Goal: Task Accomplishment & Management: Use online tool/utility

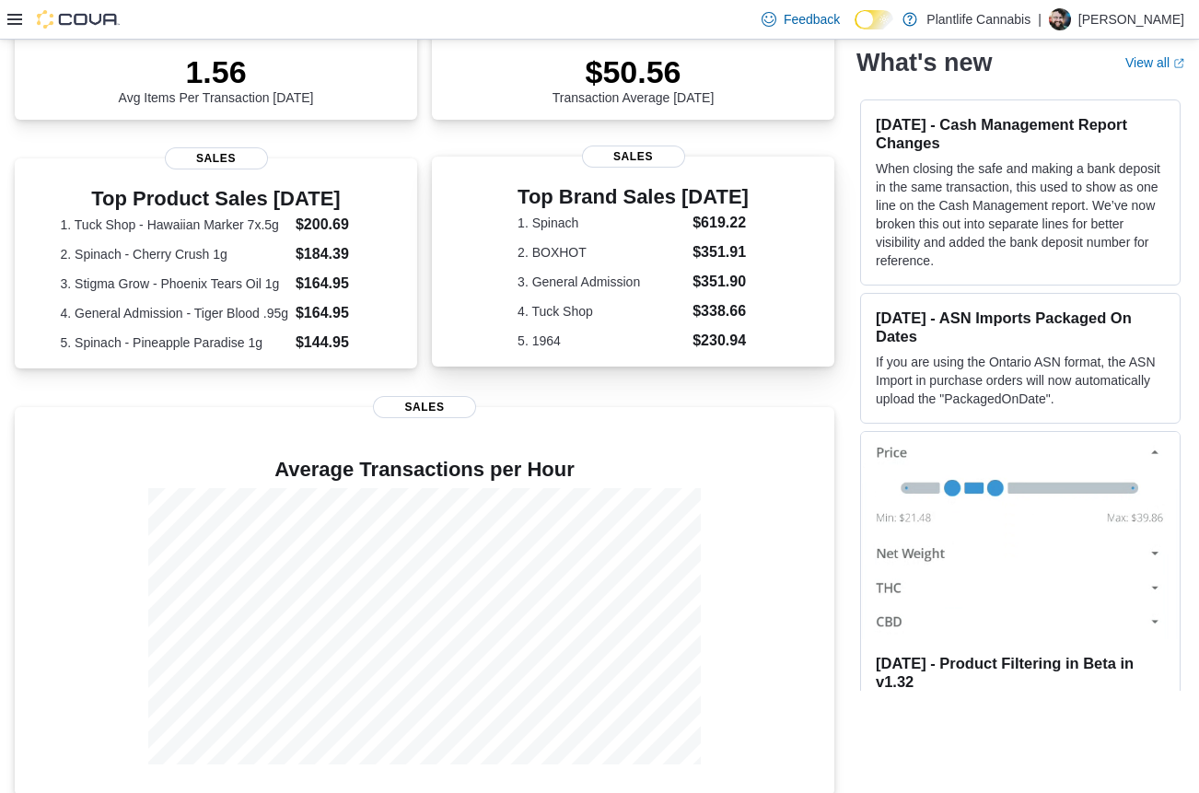
scroll to position [302, 0]
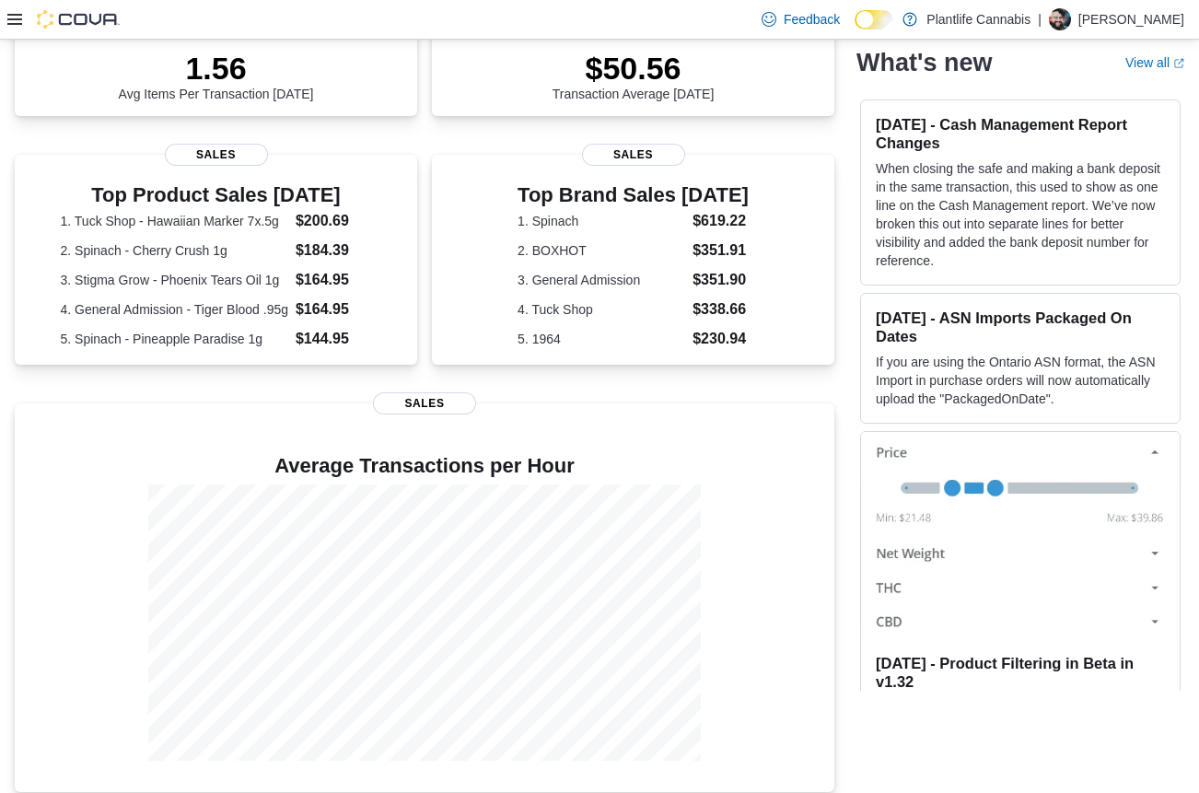
click at [11, 24] on icon at bounding box center [14, 19] width 15 height 11
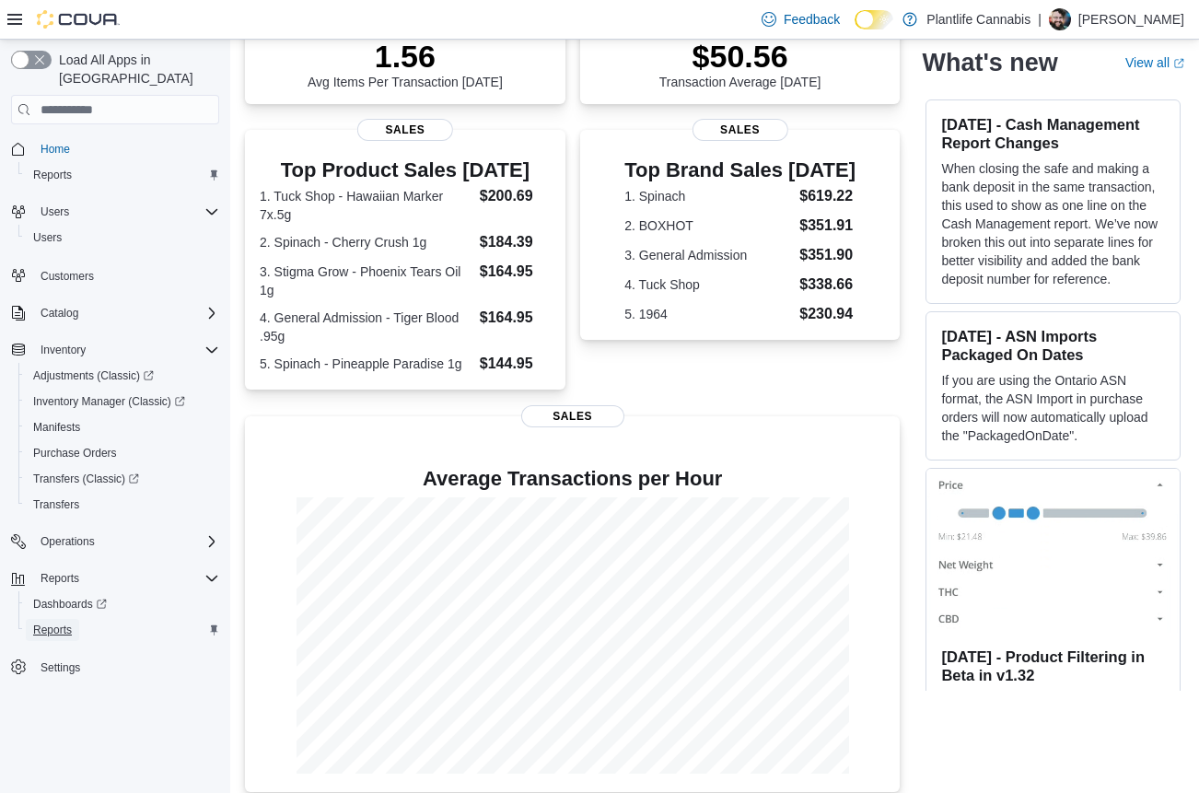
click at [52, 623] on span "Reports" at bounding box center [52, 630] width 39 height 15
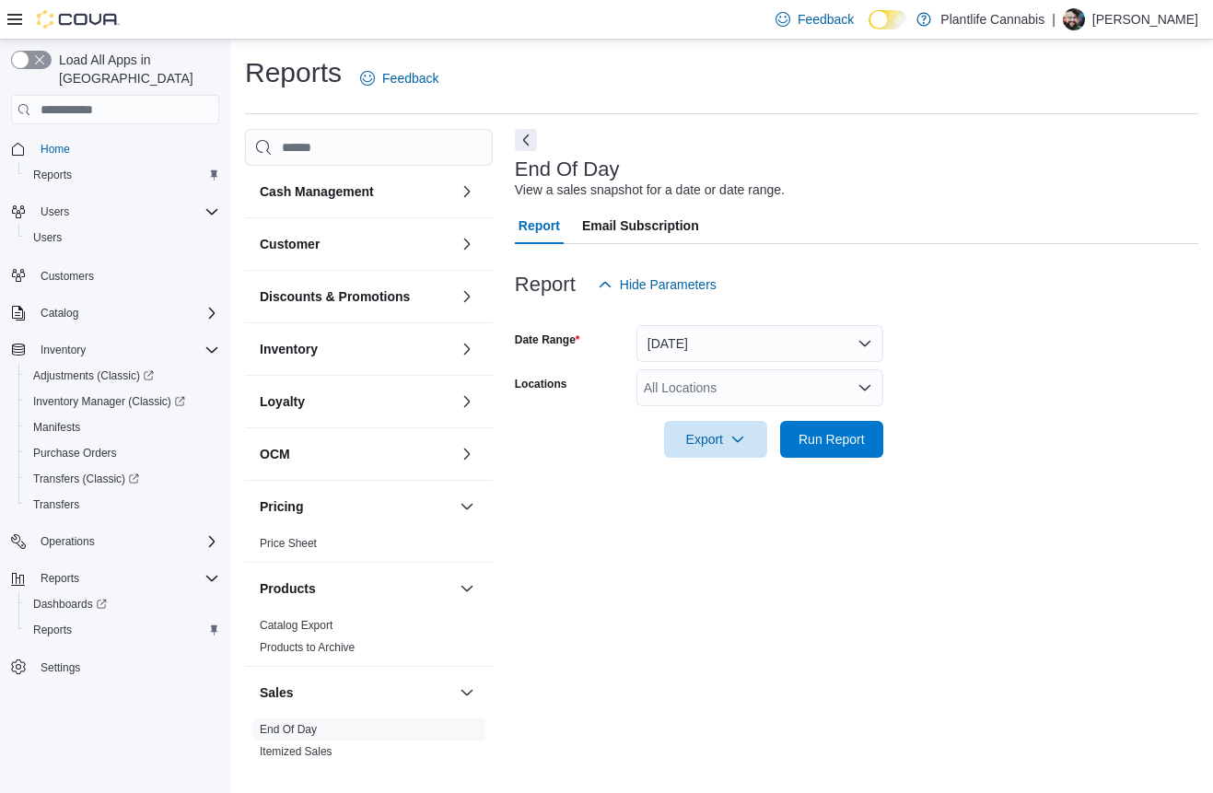
click at [16, 20] on icon at bounding box center [14, 19] width 15 height 15
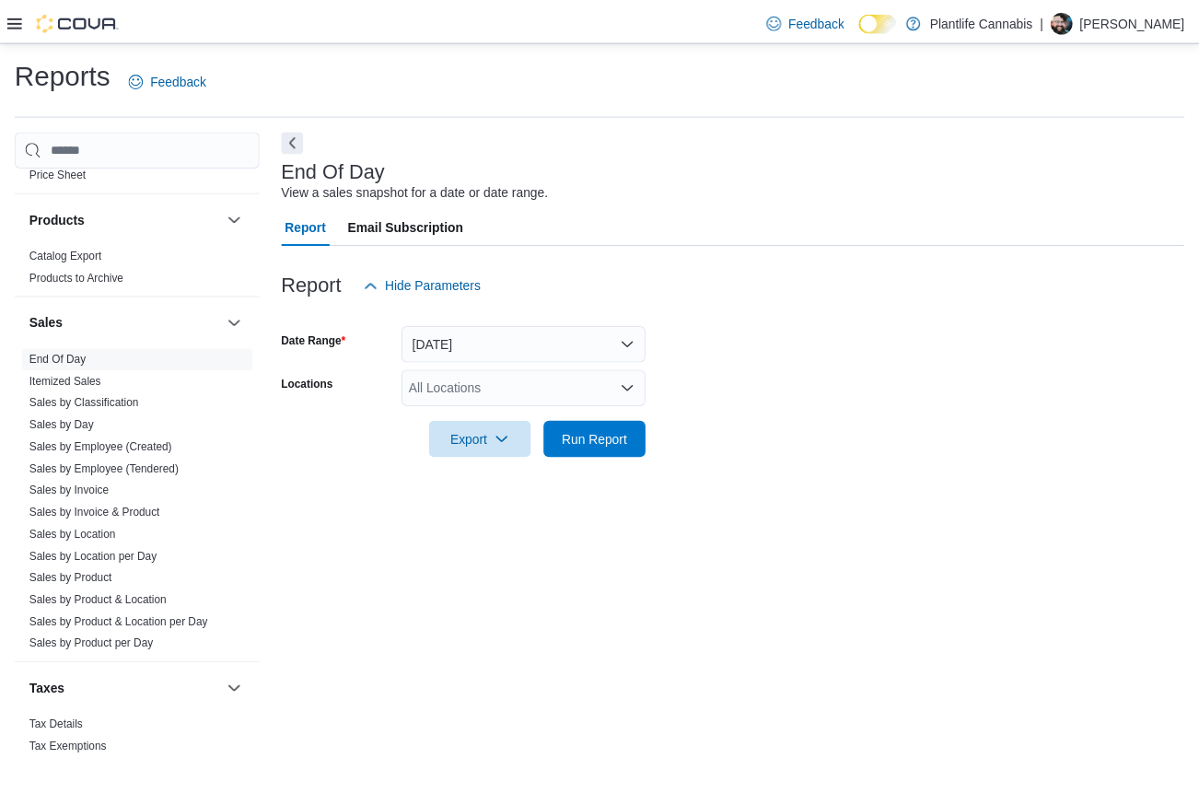
scroll to position [398, 0]
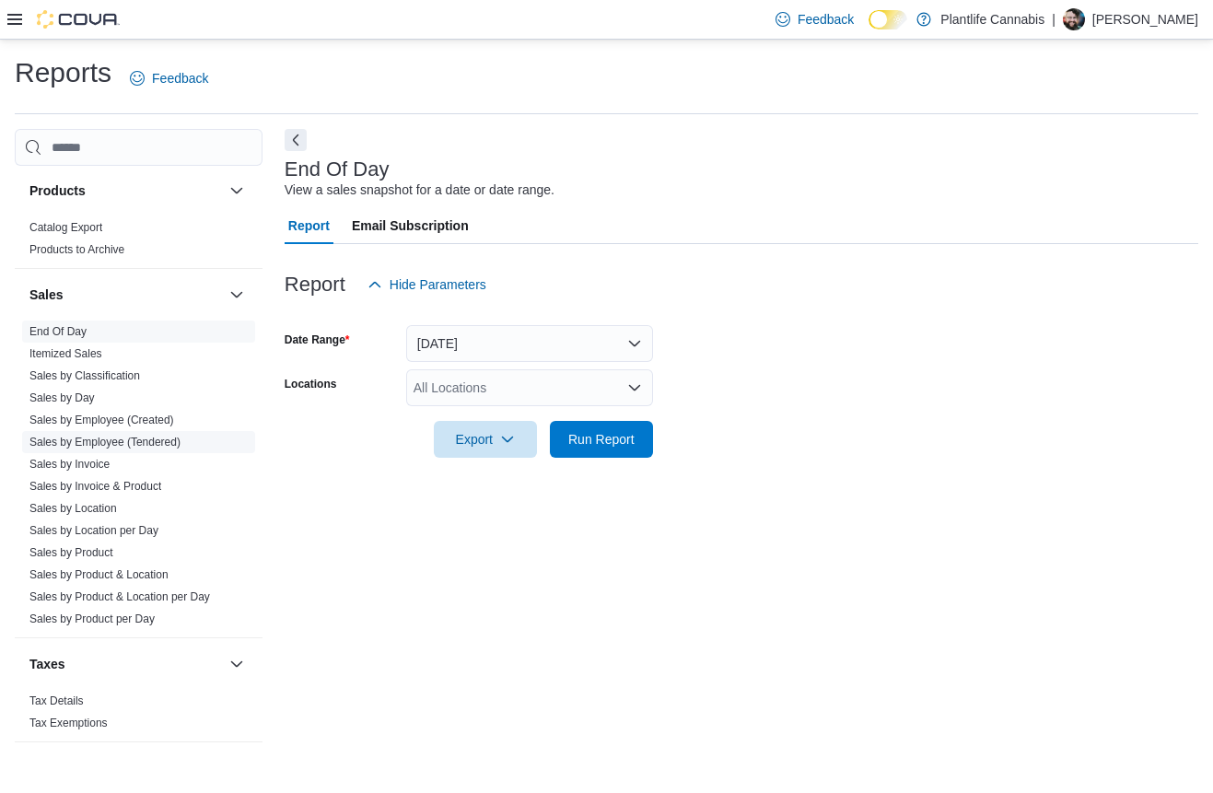
click at [91, 439] on link "Sales by Employee (Tendered)" at bounding box center [104, 442] width 151 height 13
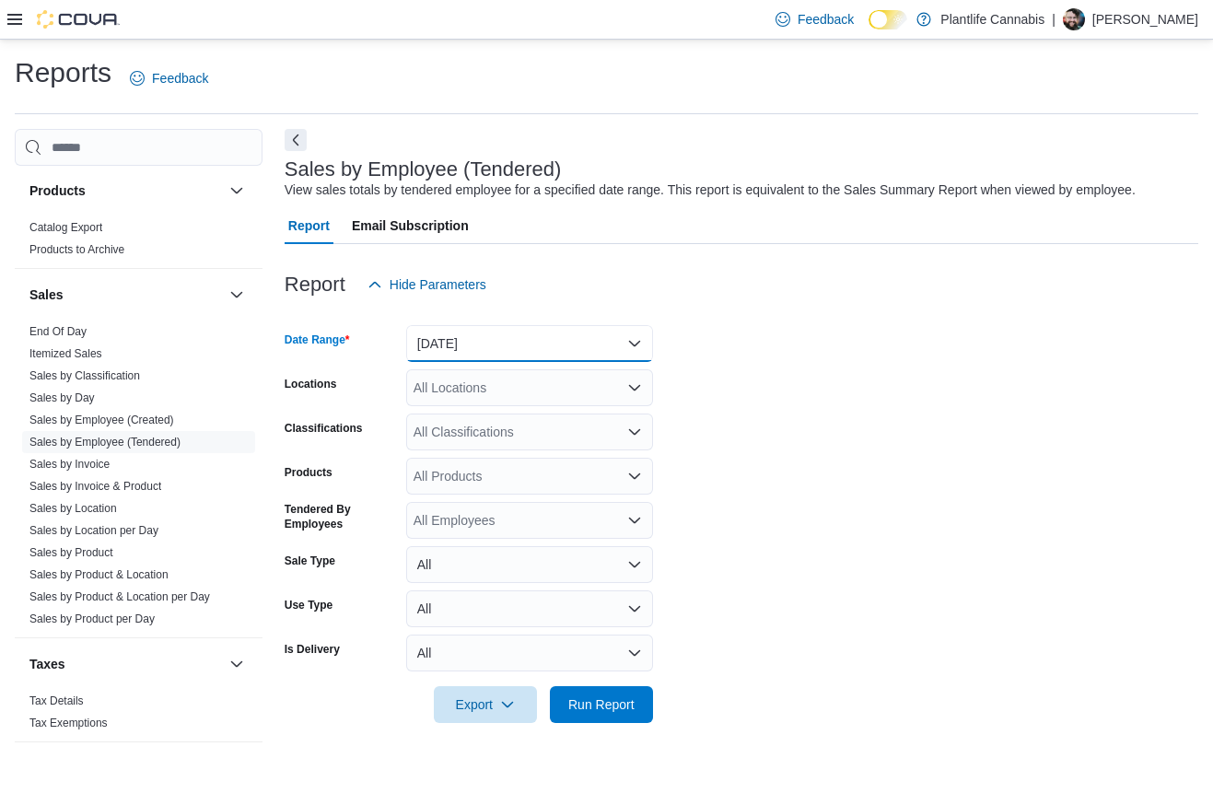
click at [457, 335] on button "[DATE]" at bounding box center [529, 343] width 247 height 37
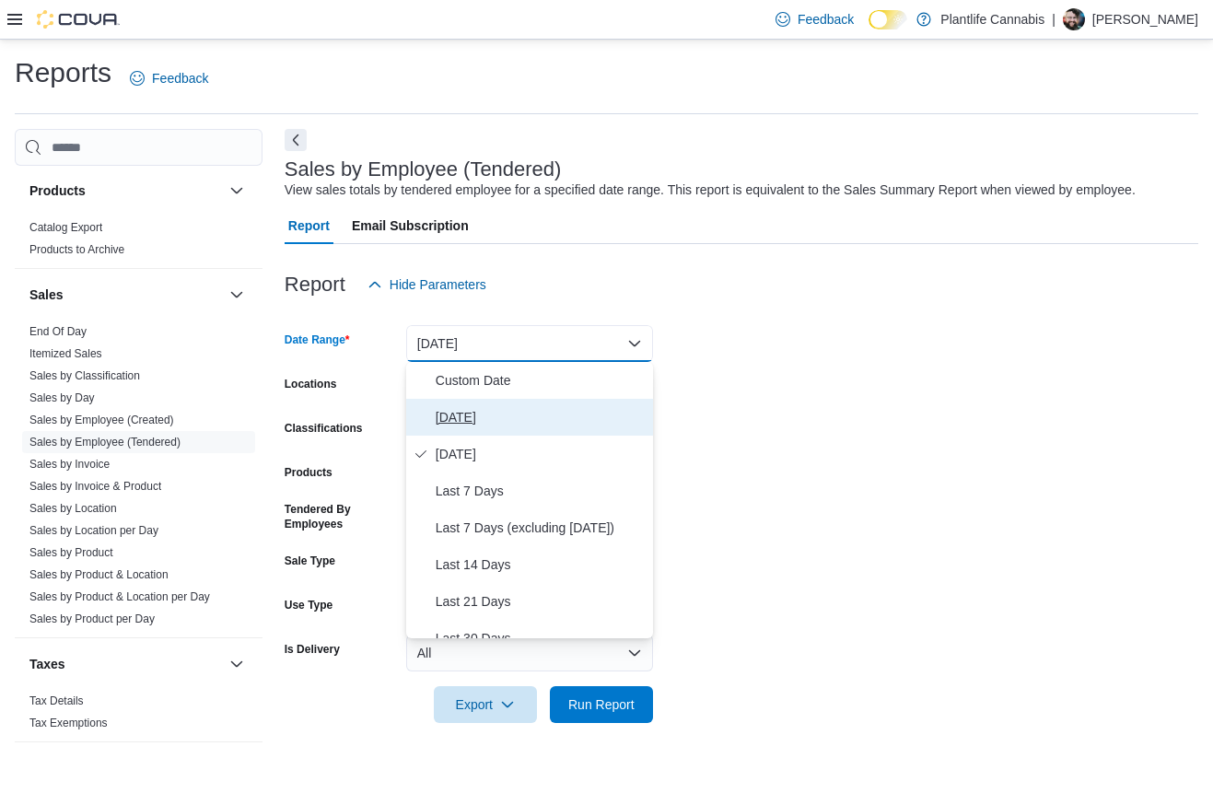
click at [464, 423] on span "[DATE]" at bounding box center [541, 417] width 210 height 22
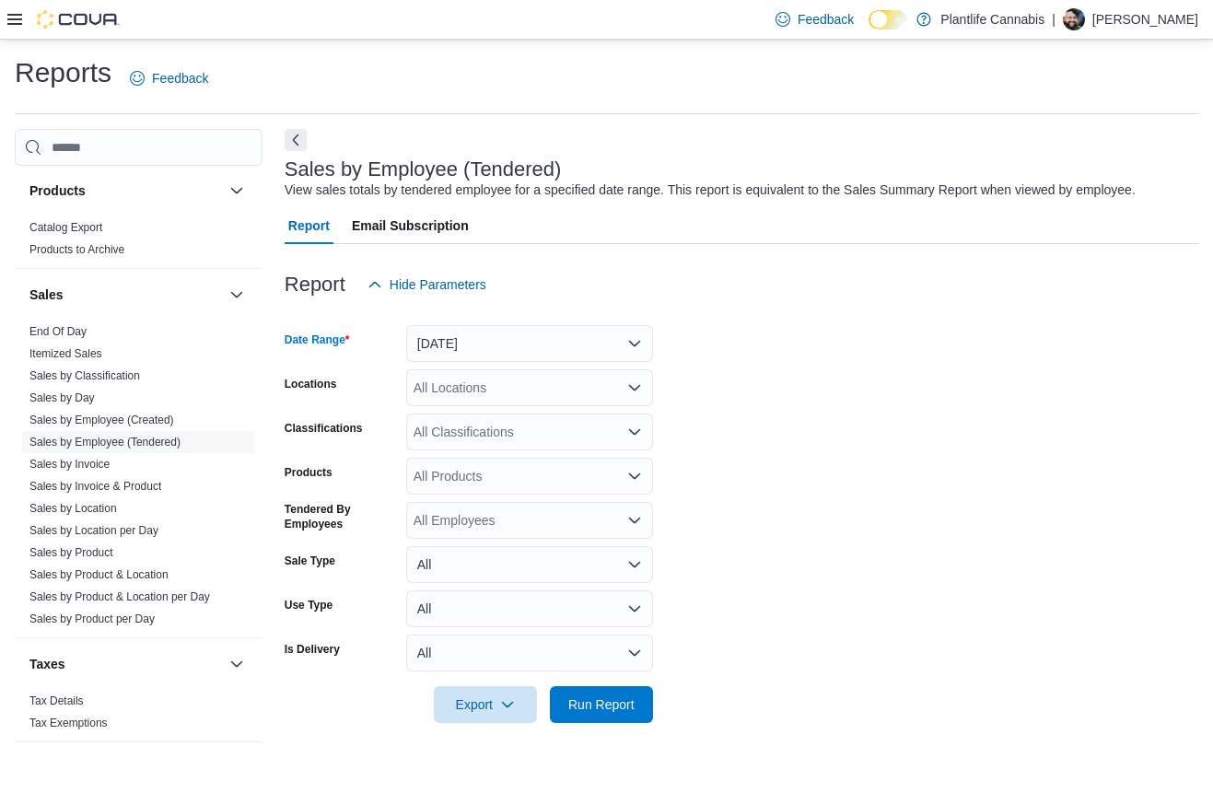
click at [473, 392] on div "All Locations" at bounding box center [529, 387] width 247 height 37
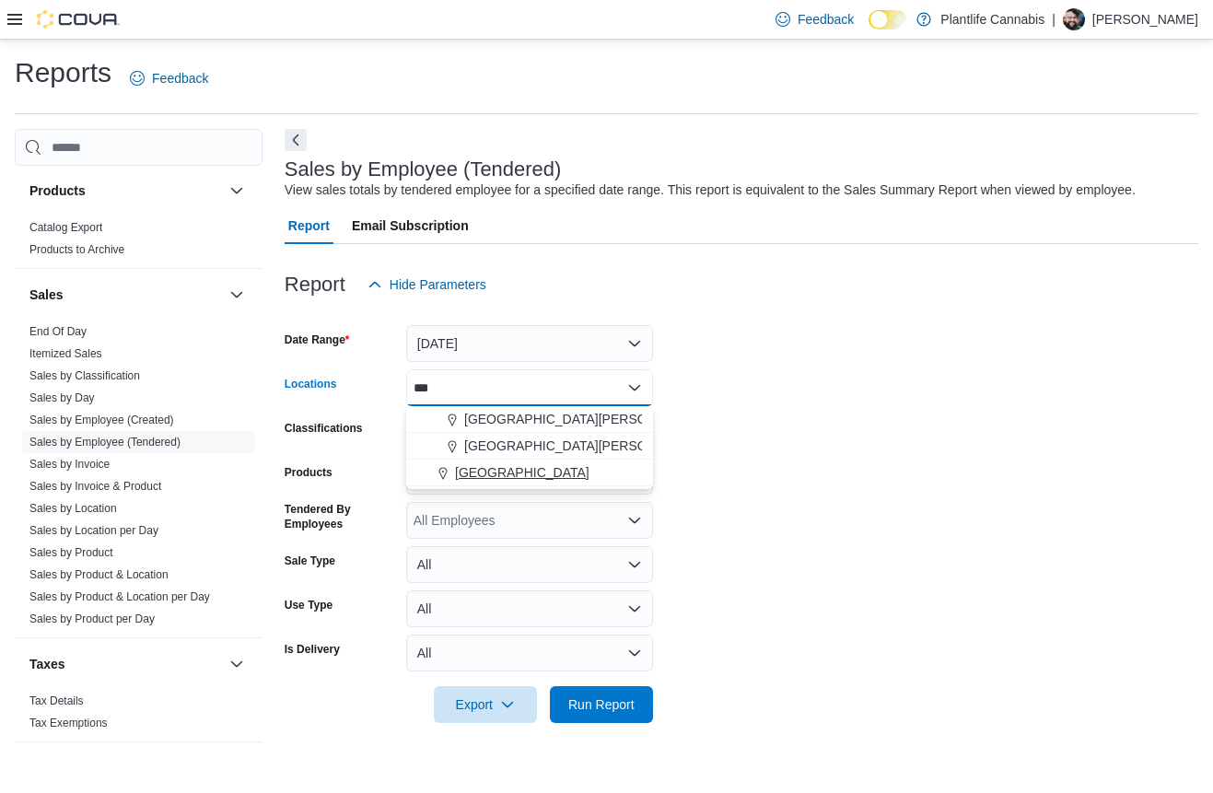
type input "***"
click at [485, 472] on span "[GEOGRAPHIC_DATA]" at bounding box center [522, 472] width 134 height 18
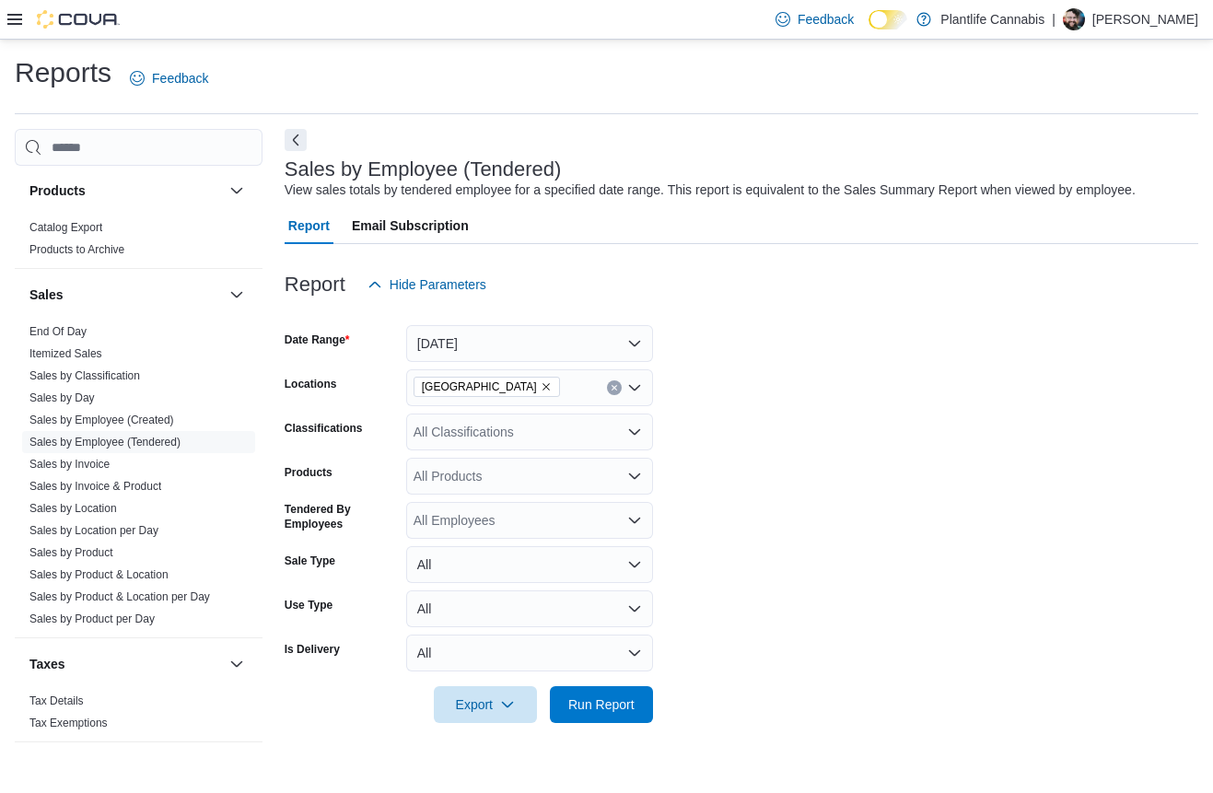
click at [758, 494] on form "Date Range Today Locations Fort Saskatchewan Classifications All Classification…" at bounding box center [742, 513] width 914 height 420
click at [517, 485] on div "All Products" at bounding box center [529, 476] width 247 height 37
type input "*"
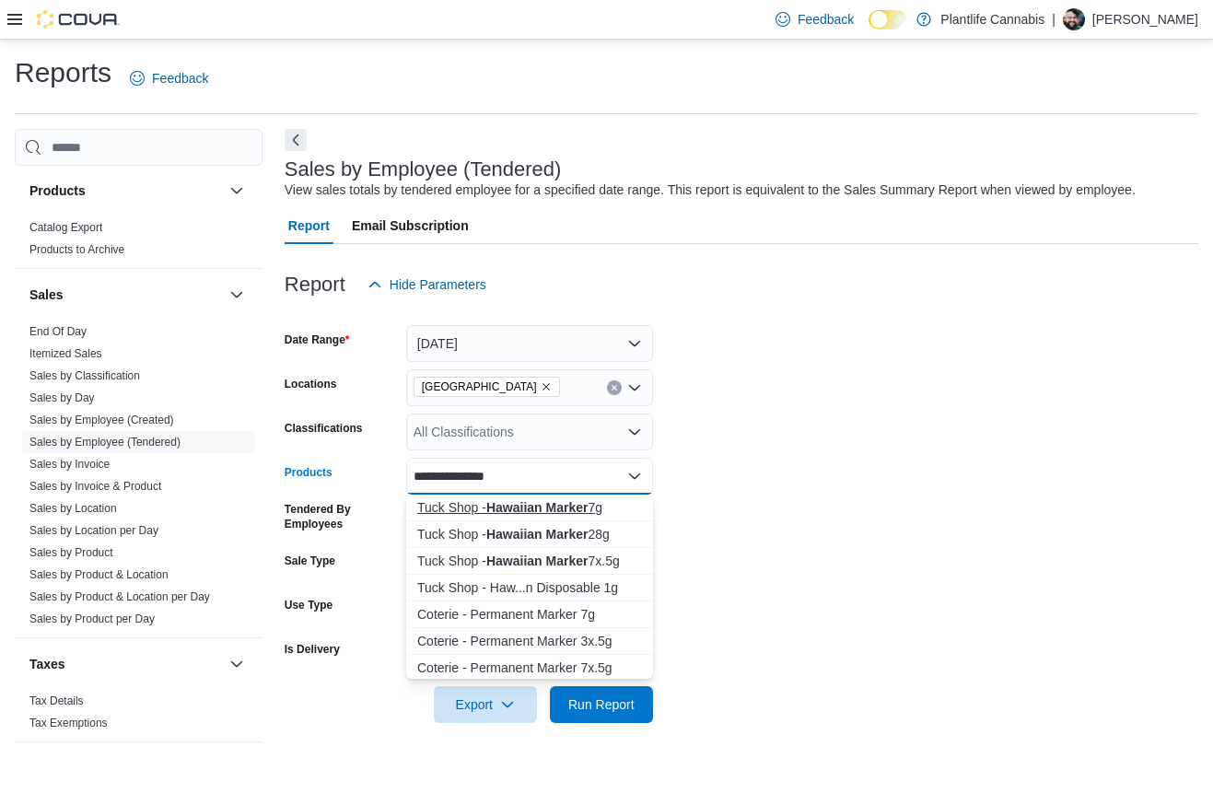
type input "**********"
click at [521, 504] on strong "Hawaiian Marker" at bounding box center [537, 507] width 102 height 15
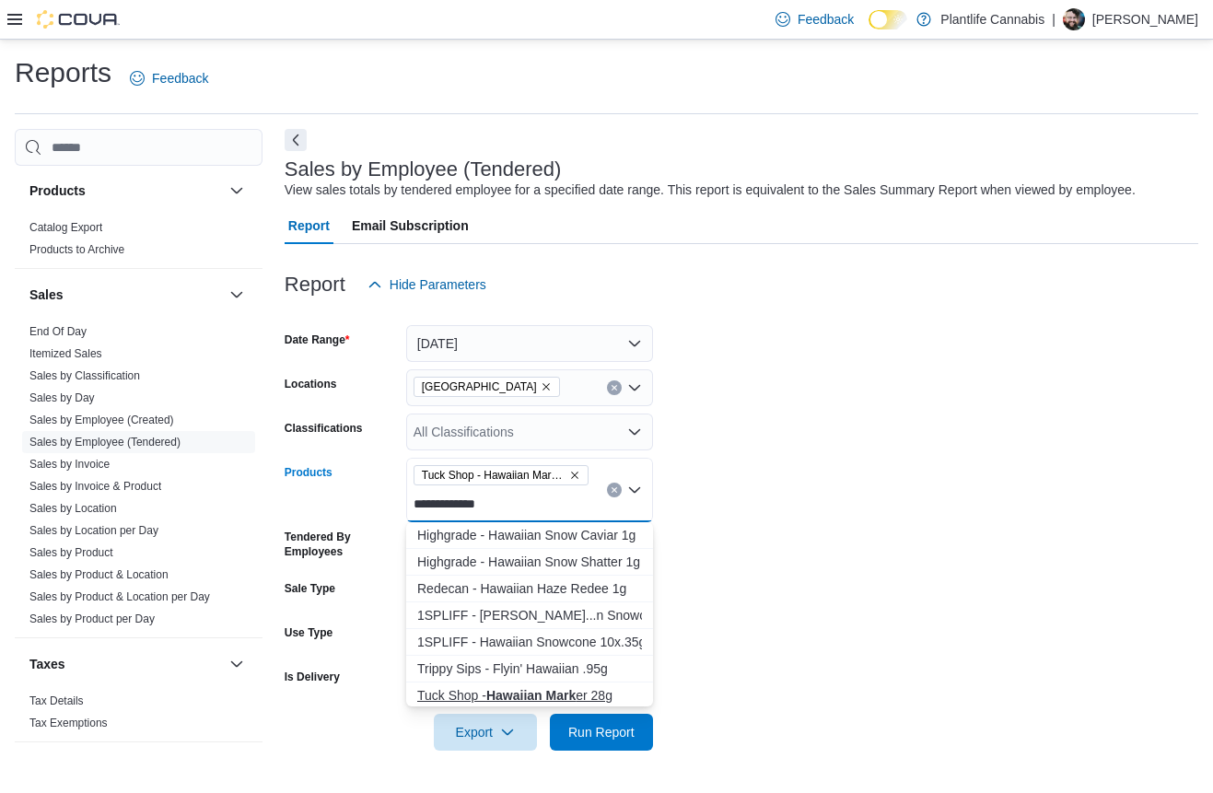
type input "**********"
click at [534, 699] on strong "Hawaiian Mark" at bounding box center [530, 695] width 89 height 15
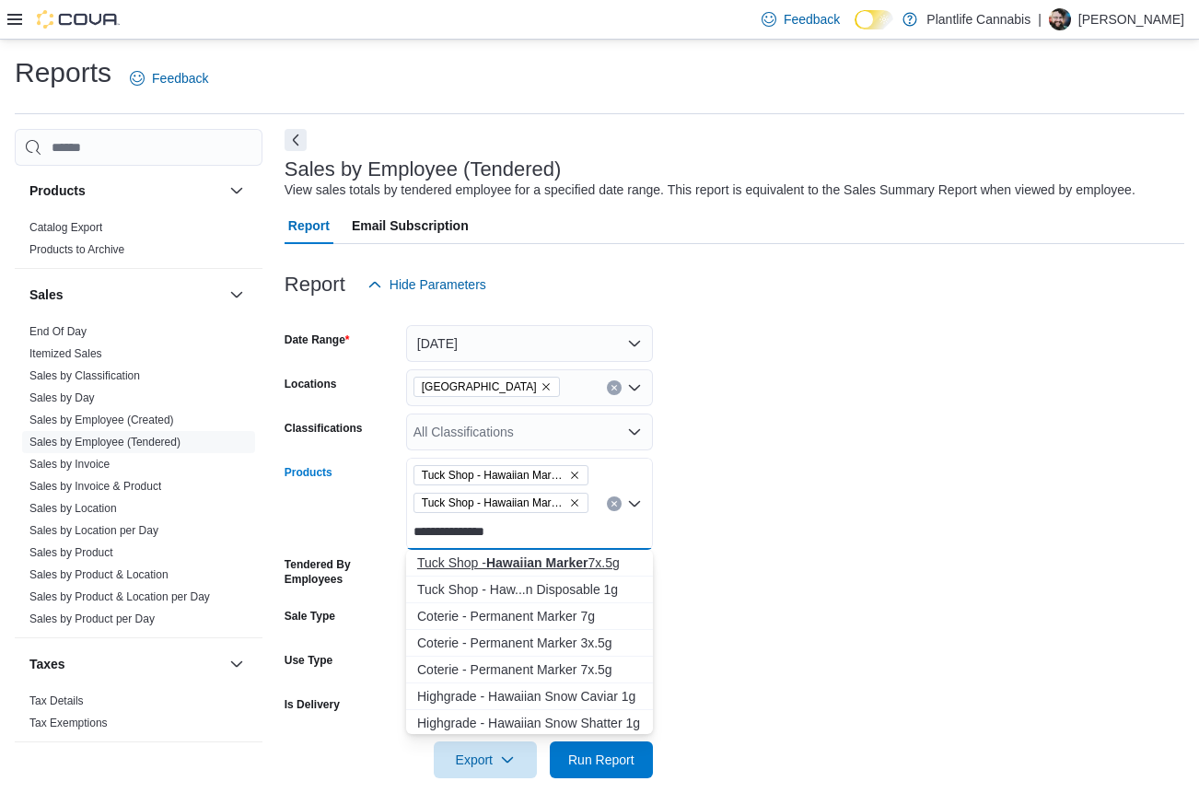
type input "**********"
click at [527, 557] on strong "Hawaiian Marker" at bounding box center [537, 562] width 102 height 15
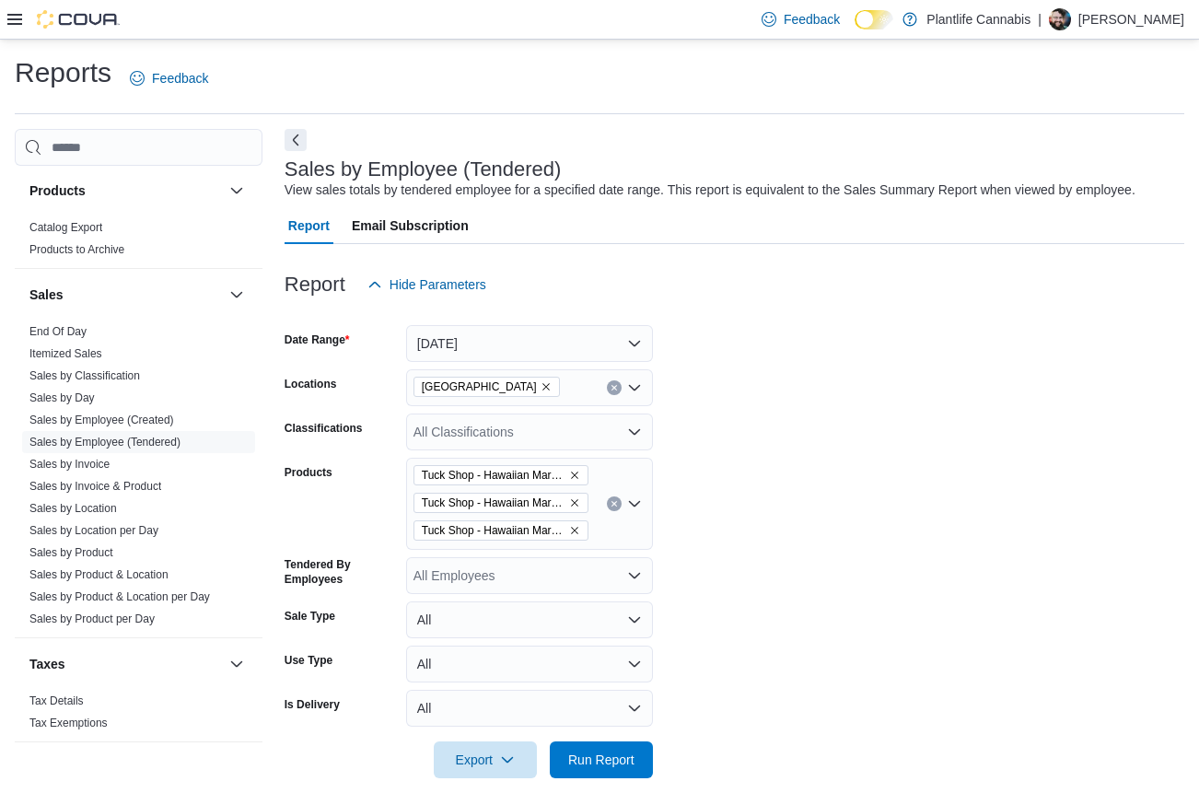
click at [769, 651] on form "Date Range Today Locations Fort Saskatchewan Classifications All Classification…" at bounding box center [735, 540] width 900 height 475
click at [600, 766] on span "Run Report" at bounding box center [601, 759] width 66 height 18
click at [582, 476] on span "Tuck Shop - Hawaiian Marker 7g" at bounding box center [500, 475] width 175 height 20
click at [575, 475] on icon "Remove Tuck Shop - Hawaiian Marker 7g from selection in this group" at bounding box center [574, 475] width 7 height 7
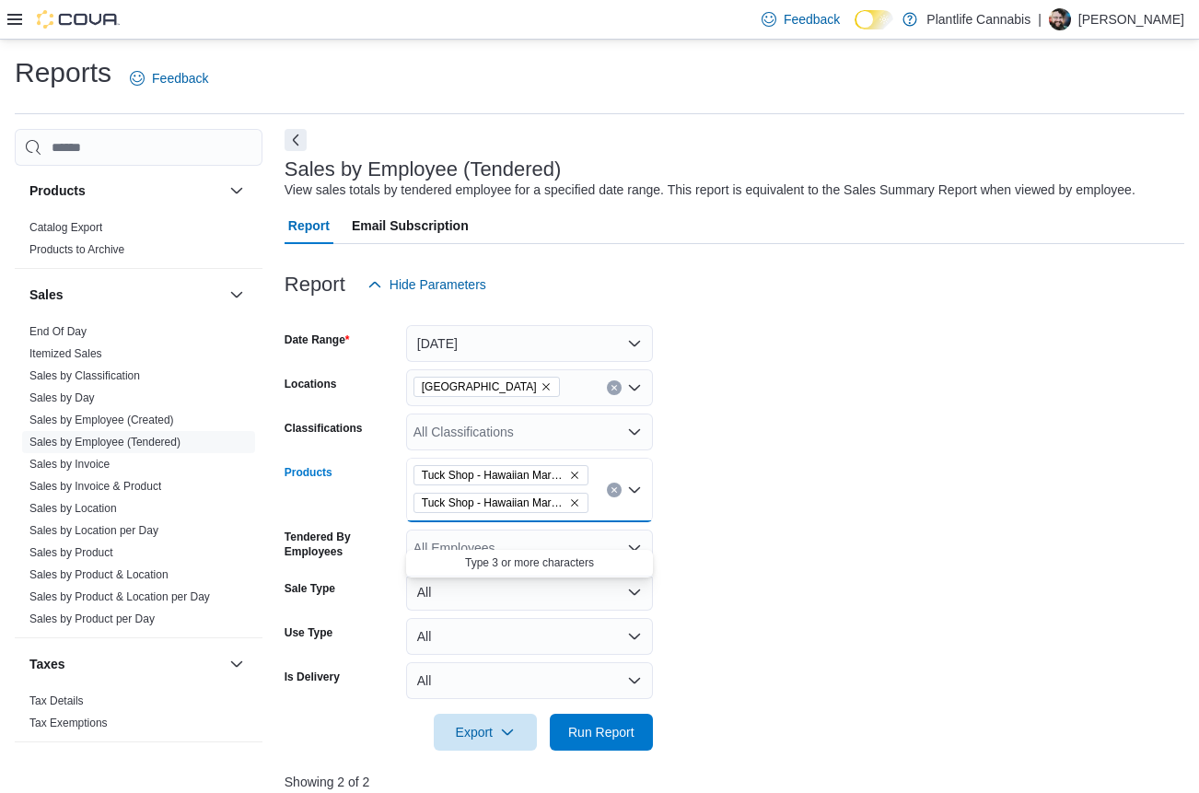
click at [575, 475] on icon "Remove Tuck Shop - Hawaiian Marker 28g from selection in this group" at bounding box center [574, 475] width 7 height 7
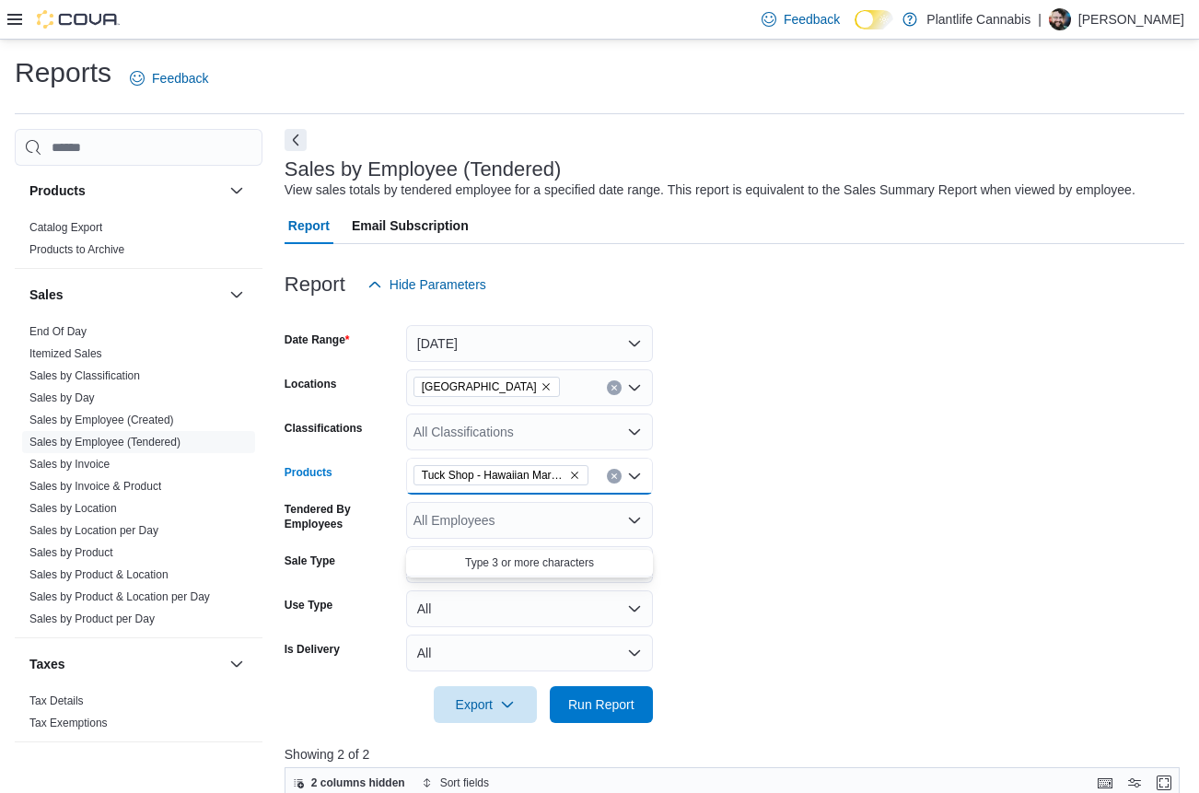
click at [575, 475] on icon "Remove Tuck Shop - Hawaiian Marker 7x.5g from selection in this group" at bounding box center [574, 475] width 7 height 7
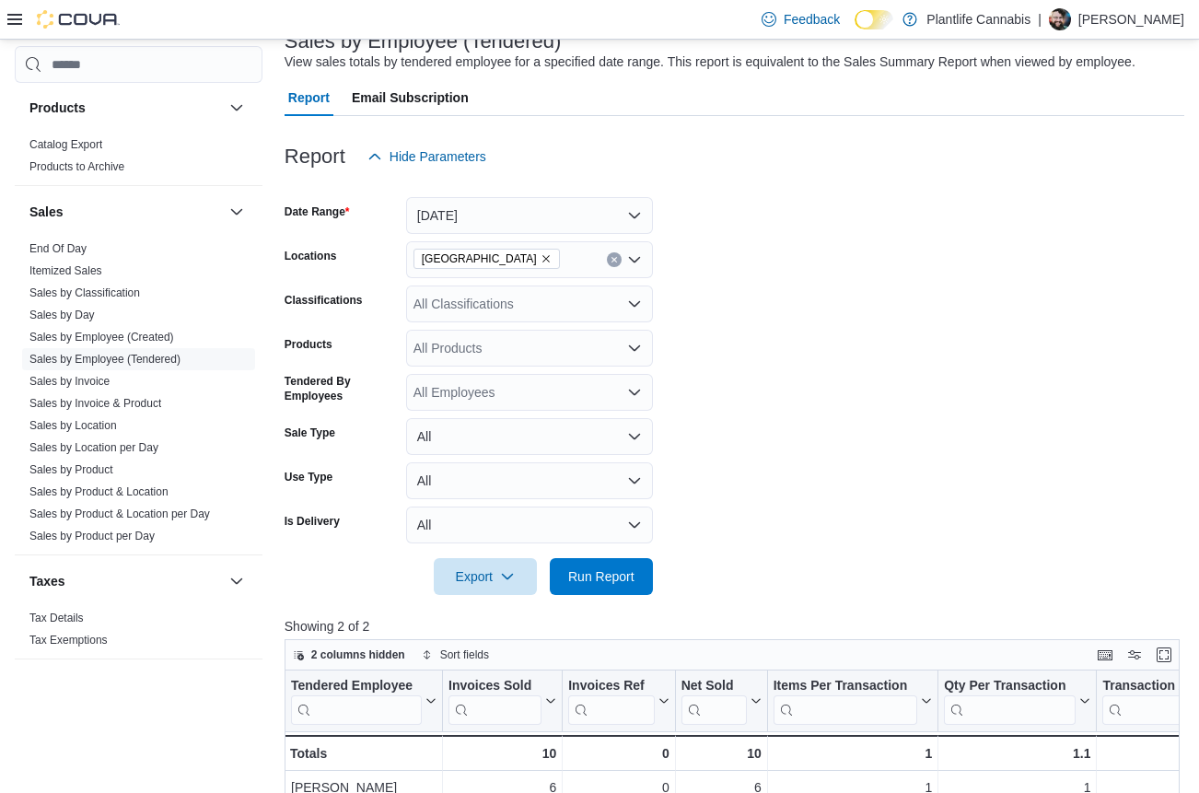
scroll to position [133, 0]
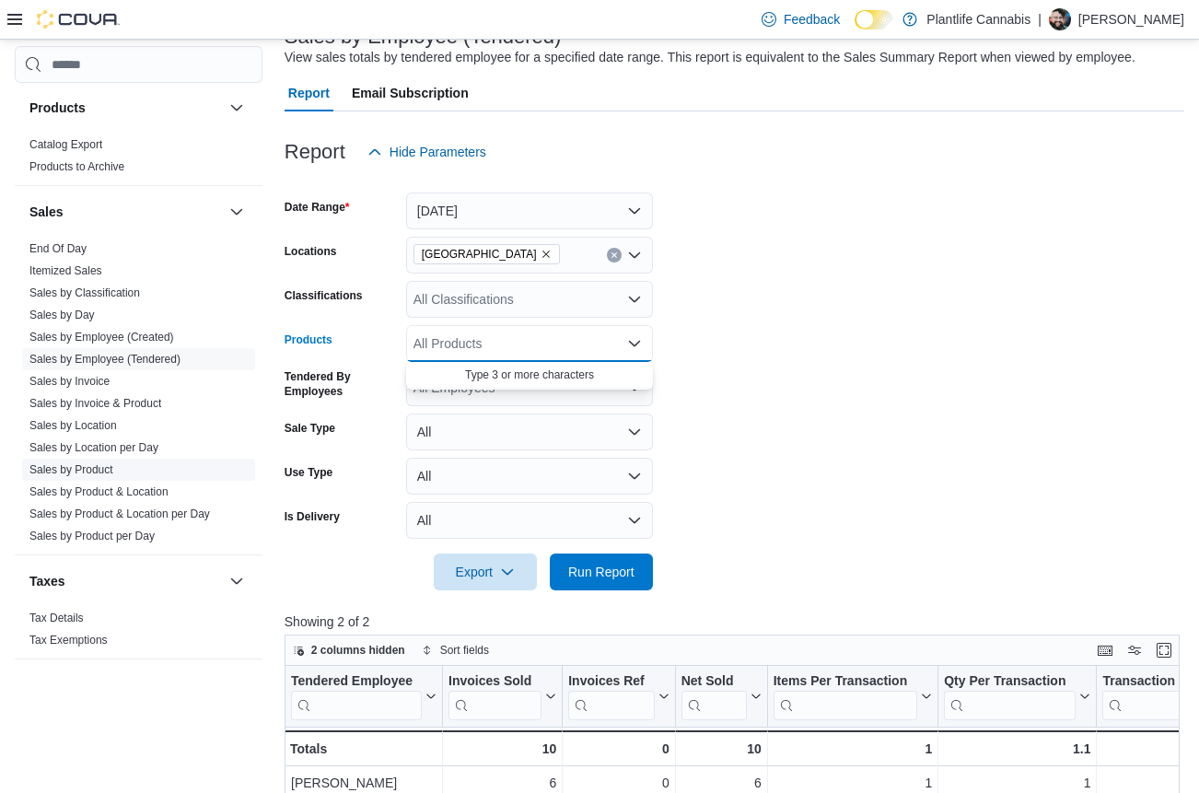
click at [80, 469] on link "Sales by Product" at bounding box center [71, 469] width 84 height 13
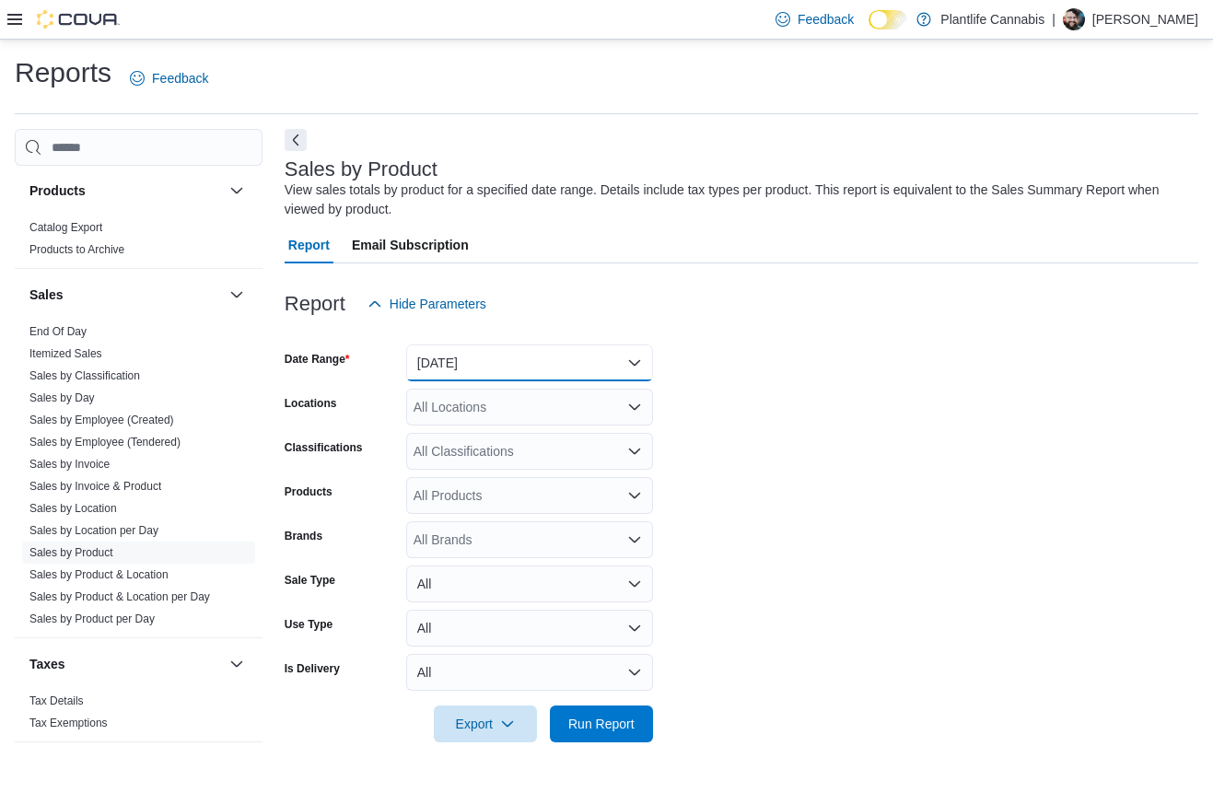
click at [514, 373] on button "[DATE]" at bounding box center [529, 362] width 247 height 37
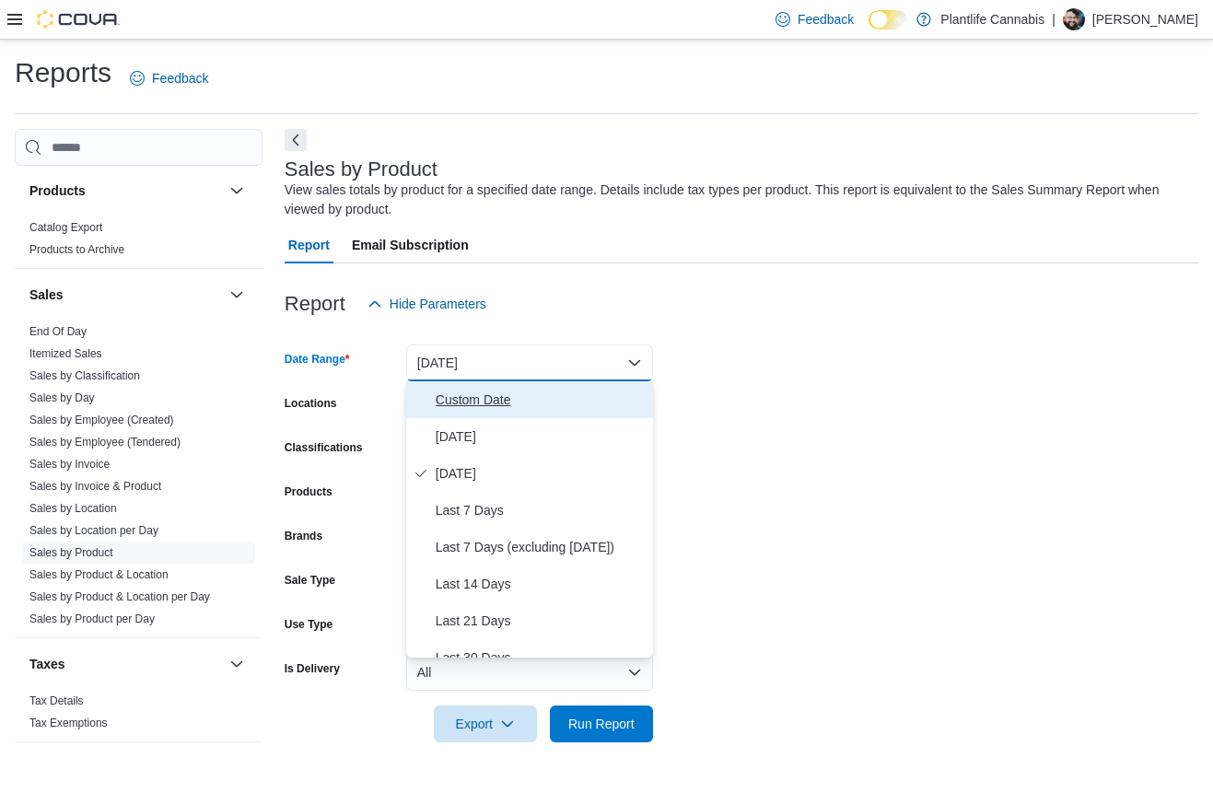
click at [506, 389] on span "Custom Date" at bounding box center [541, 400] width 210 height 22
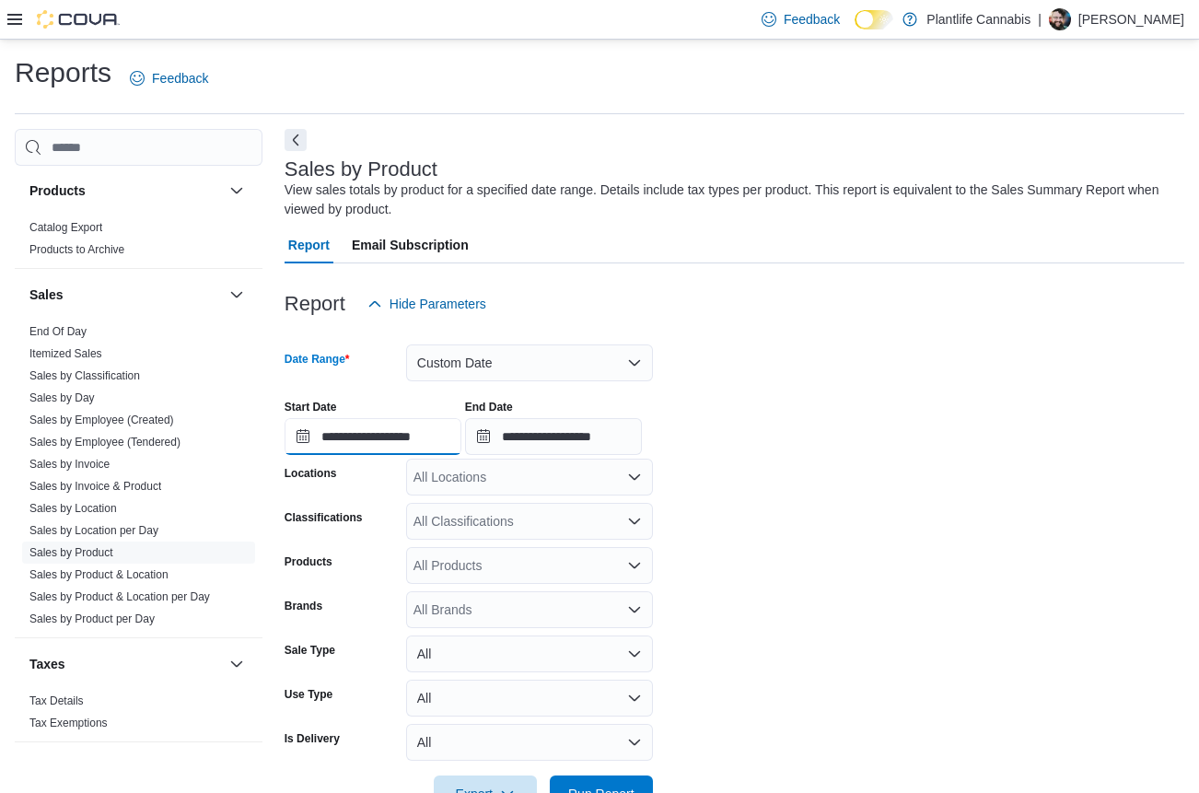
click at [448, 434] on input "**********" at bounding box center [373, 436] width 177 height 37
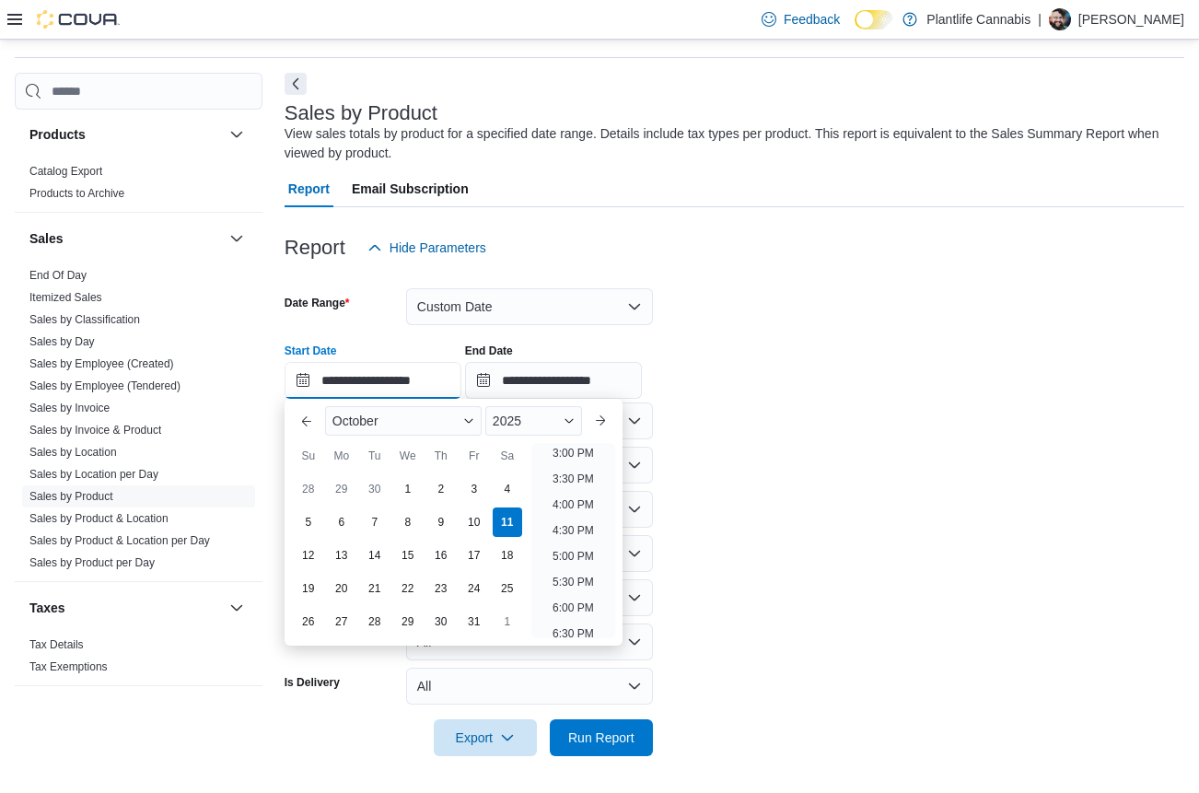
scroll to position [794, 0]
click at [575, 480] on li "4:00 PM" at bounding box center [573, 489] width 56 height 22
type input "**********"
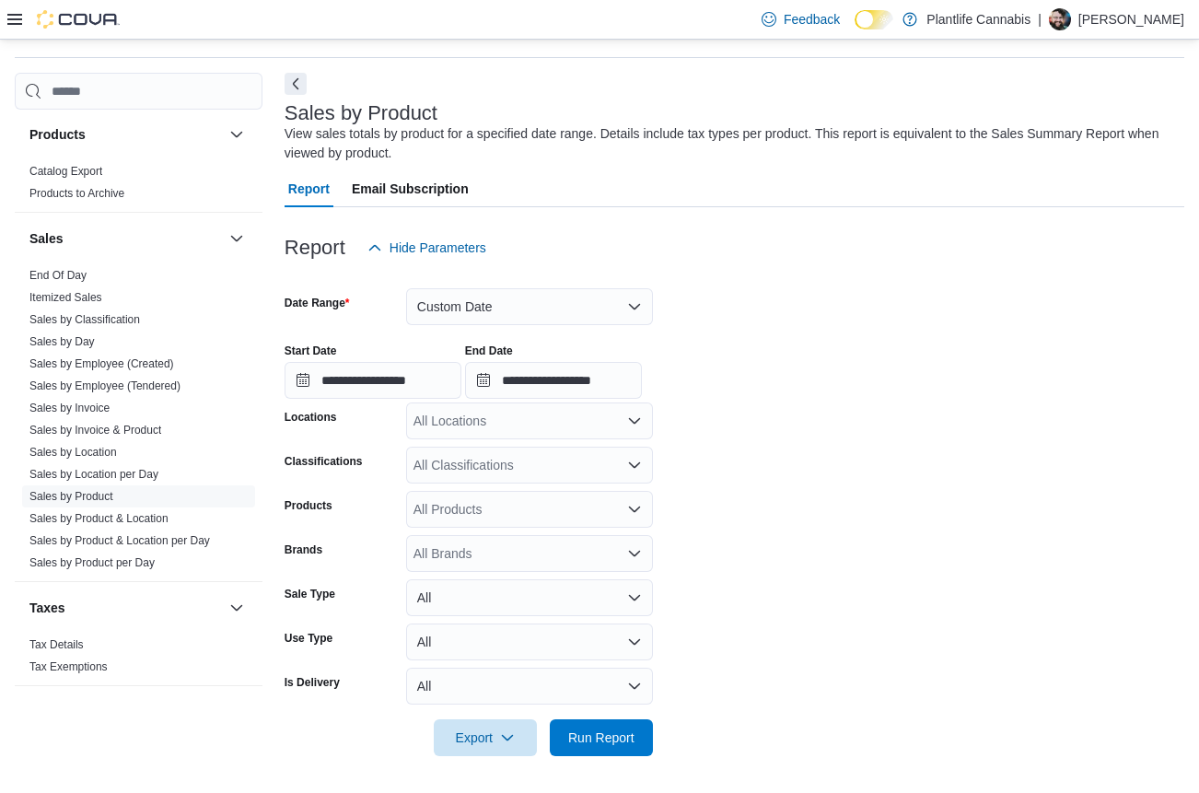
click at [520, 426] on div "All Locations" at bounding box center [529, 420] width 247 height 37
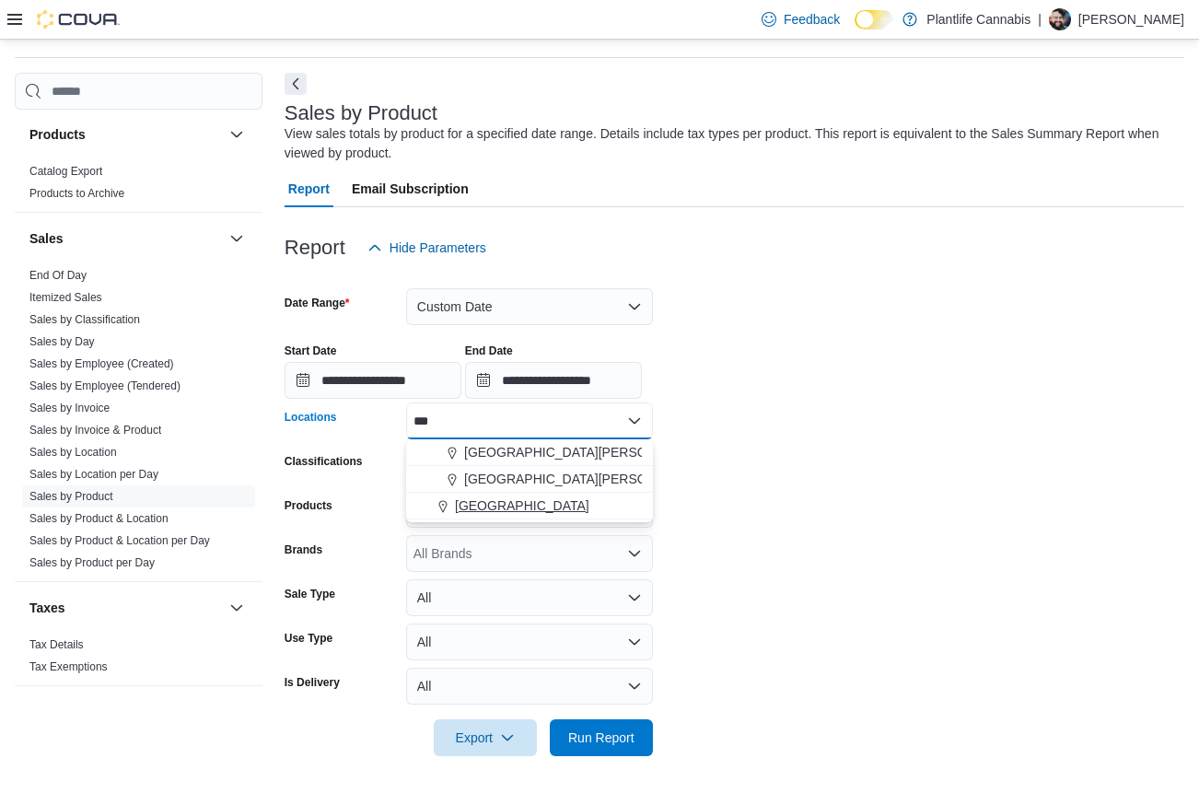
type input "***"
click at [505, 511] on span "[GEOGRAPHIC_DATA]" at bounding box center [522, 505] width 134 height 18
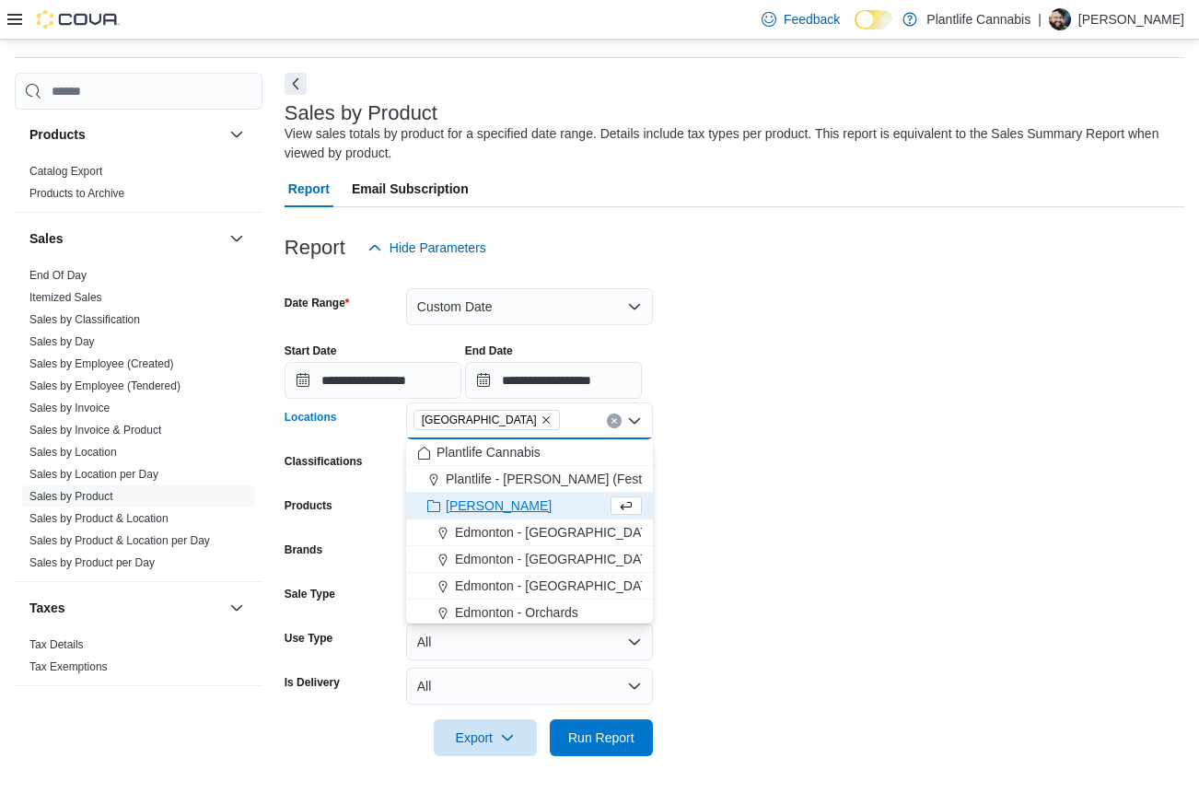
click at [737, 713] on div at bounding box center [735, 711] width 900 height 15
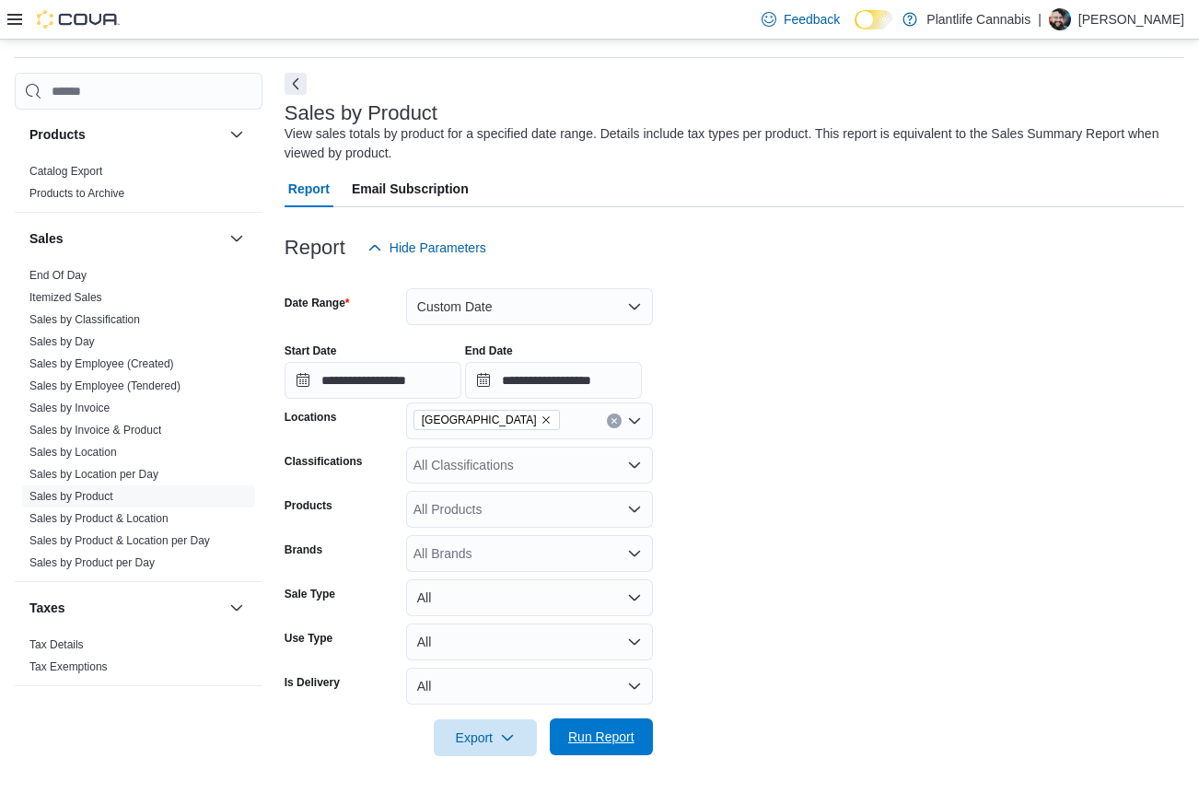
click at [631, 739] on span "Run Report" at bounding box center [601, 737] width 66 height 18
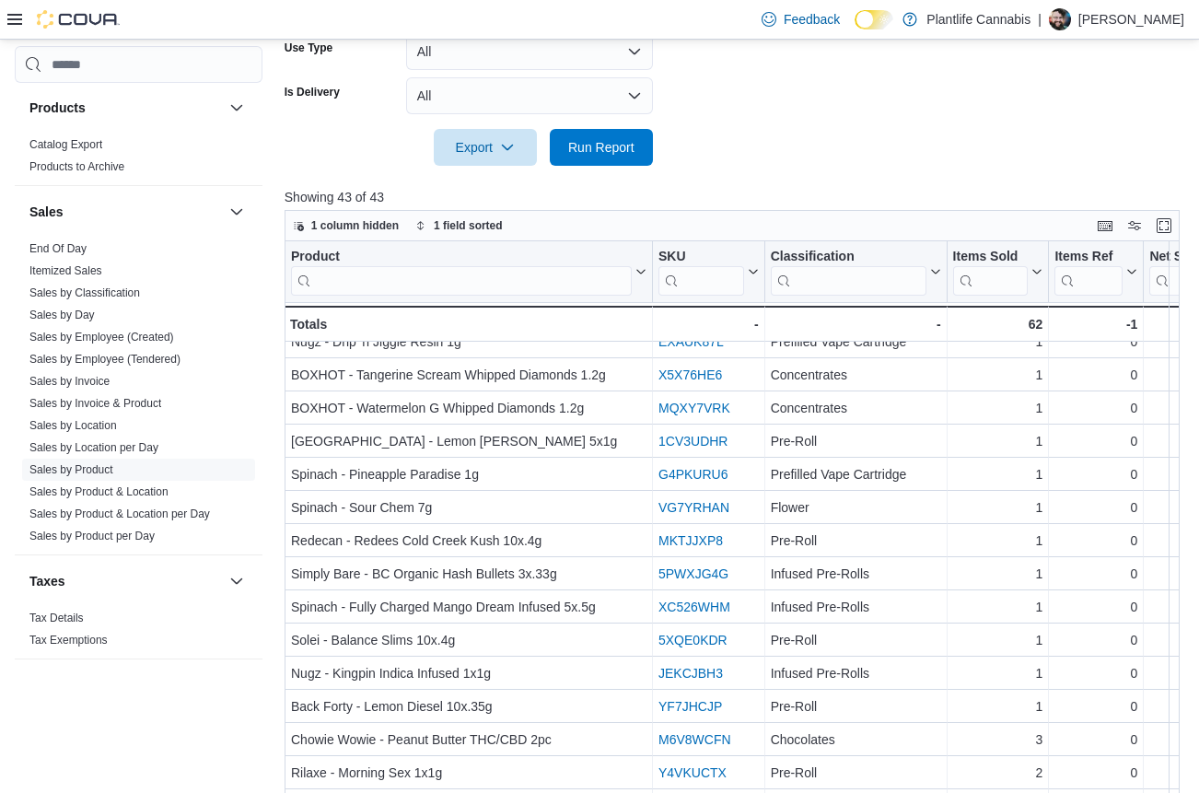
scroll to position [713, 0]
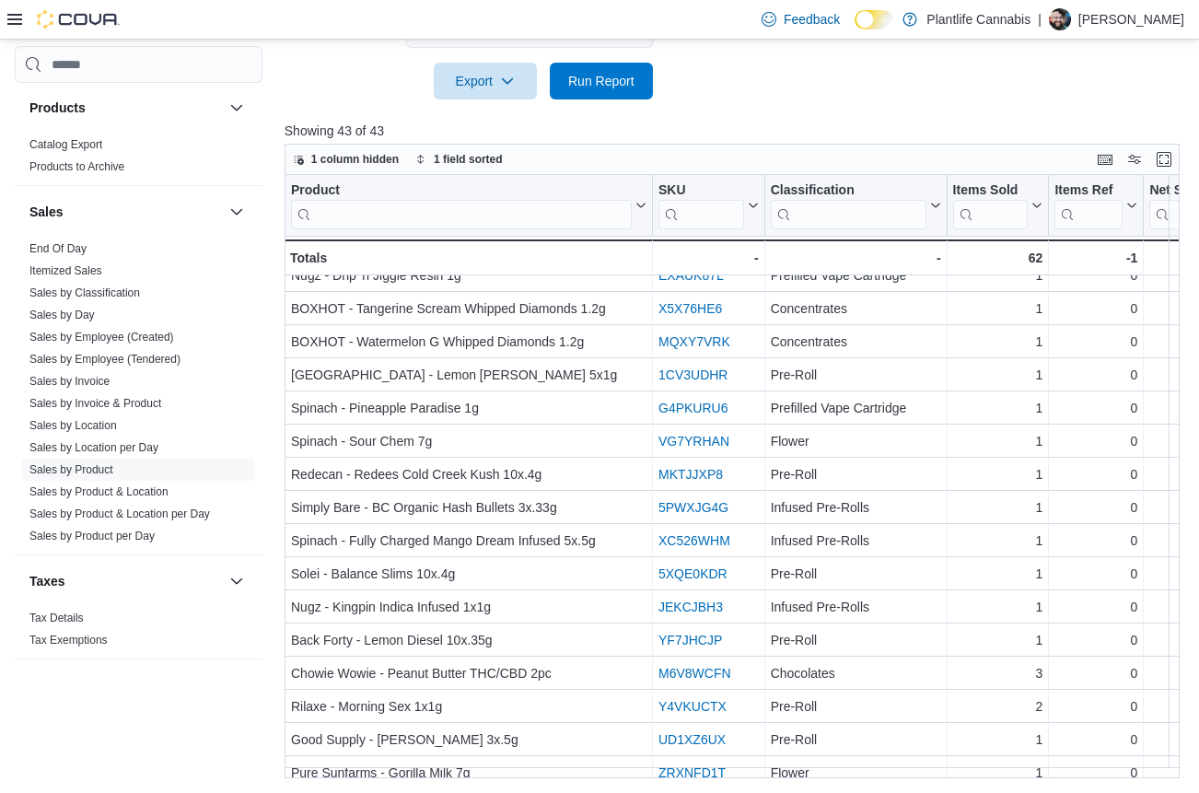
click at [465, 225] on input "search" at bounding box center [461, 214] width 341 height 29
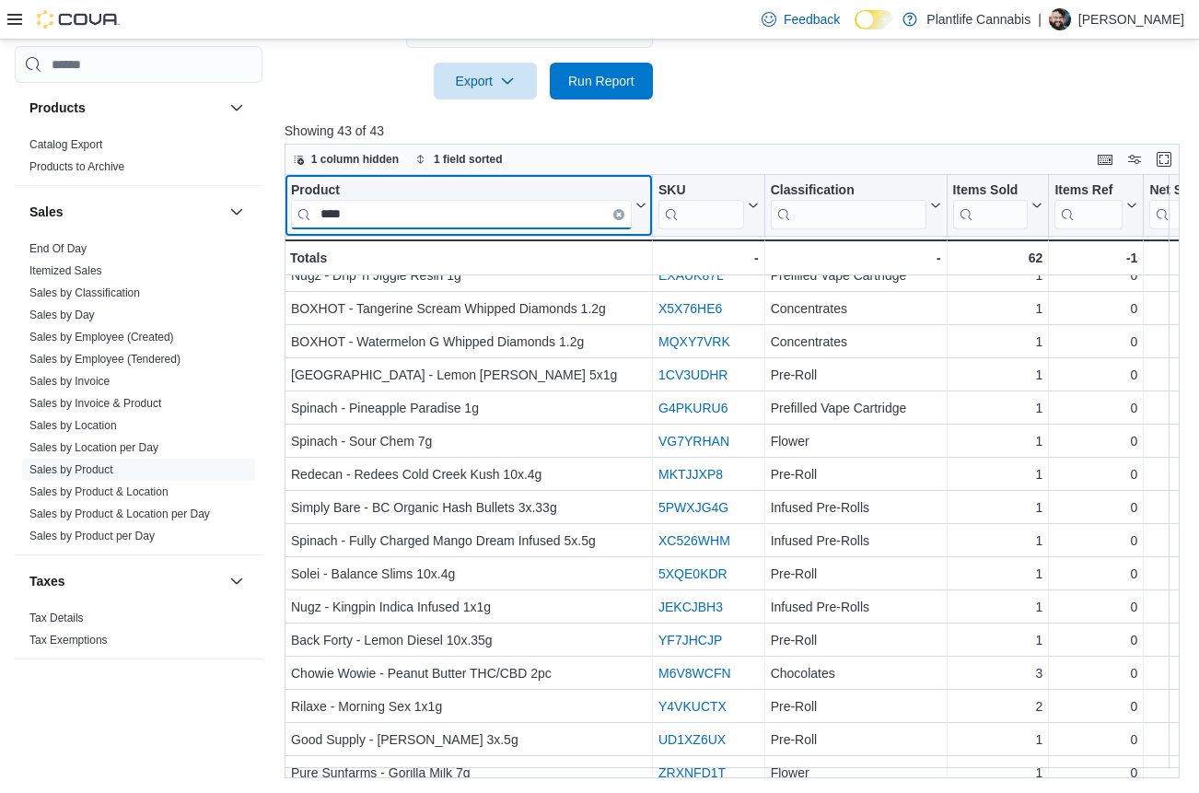
type input "****"
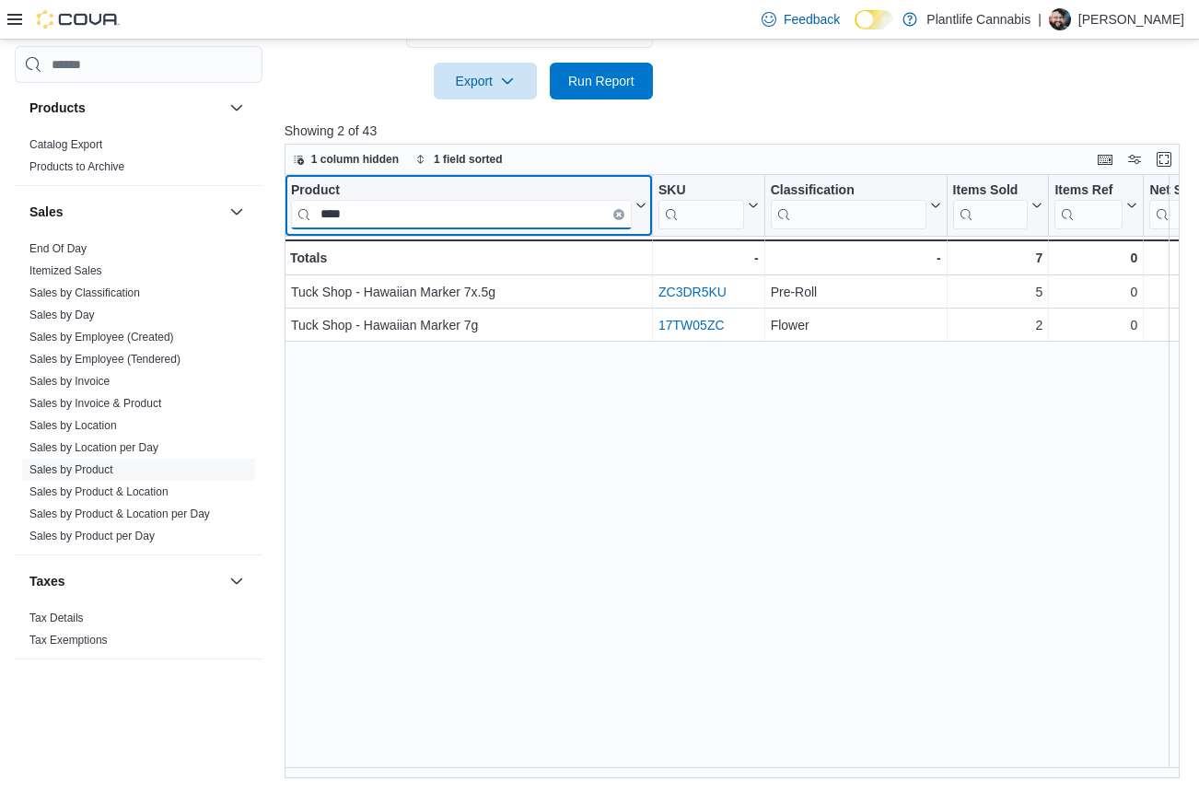
scroll to position [0, 0]
click at [617, 218] on button "Clear input" at bounding box center [618, 214] width 11 height 11
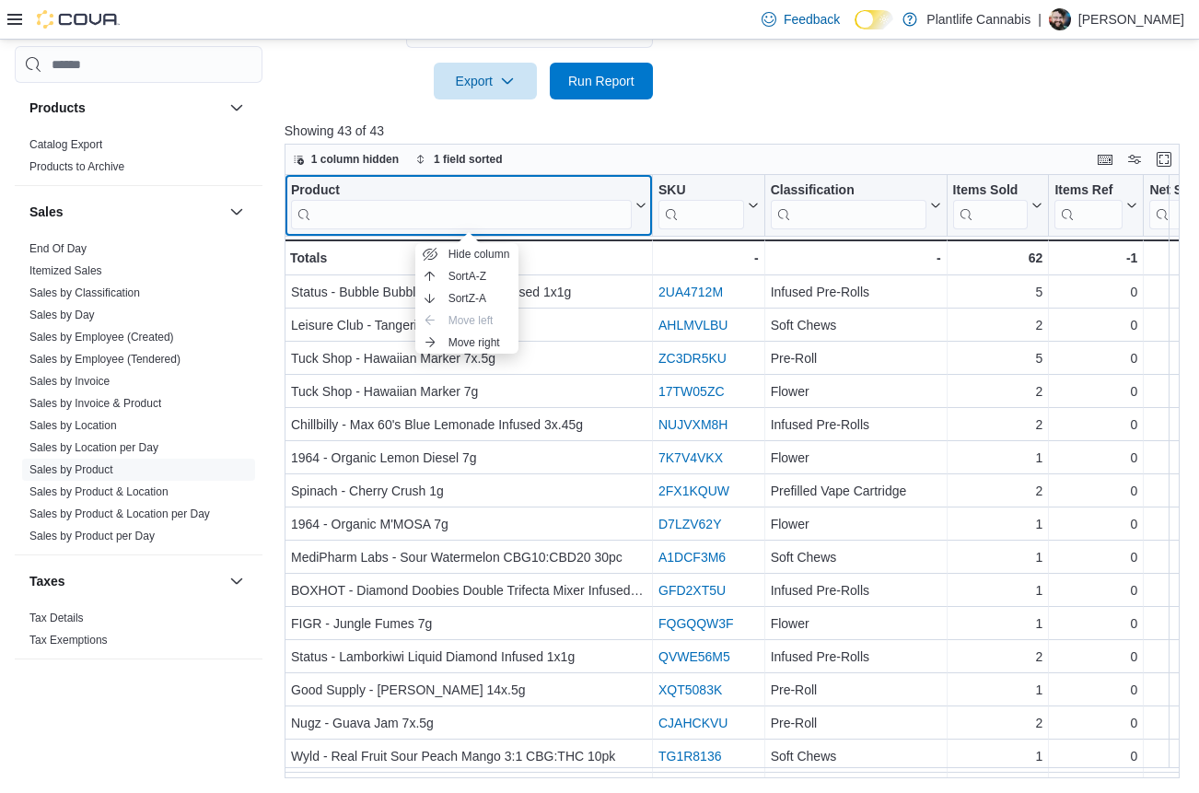
click at [523, 192] on div "Product" at bounding box center [461, 190] width 341 height 17
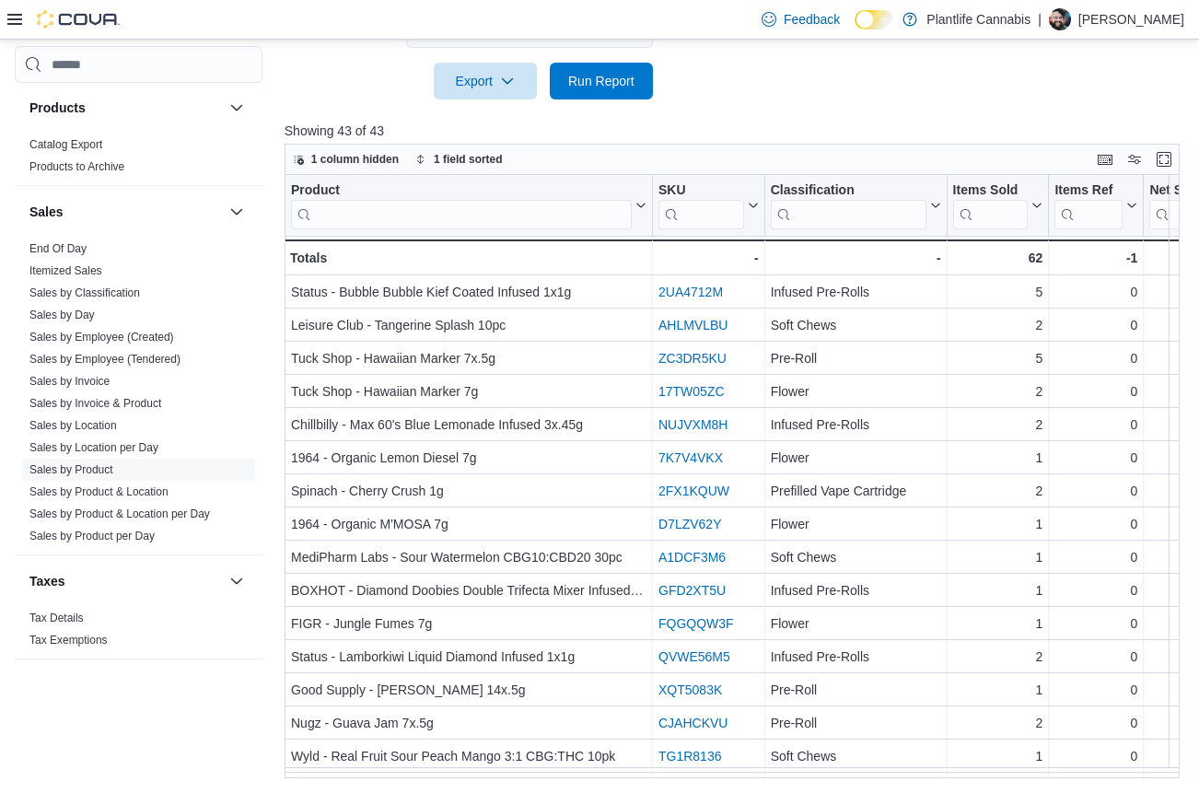
click at [16, 17] on icon at bounding box center [14, 19] width 15 height 15
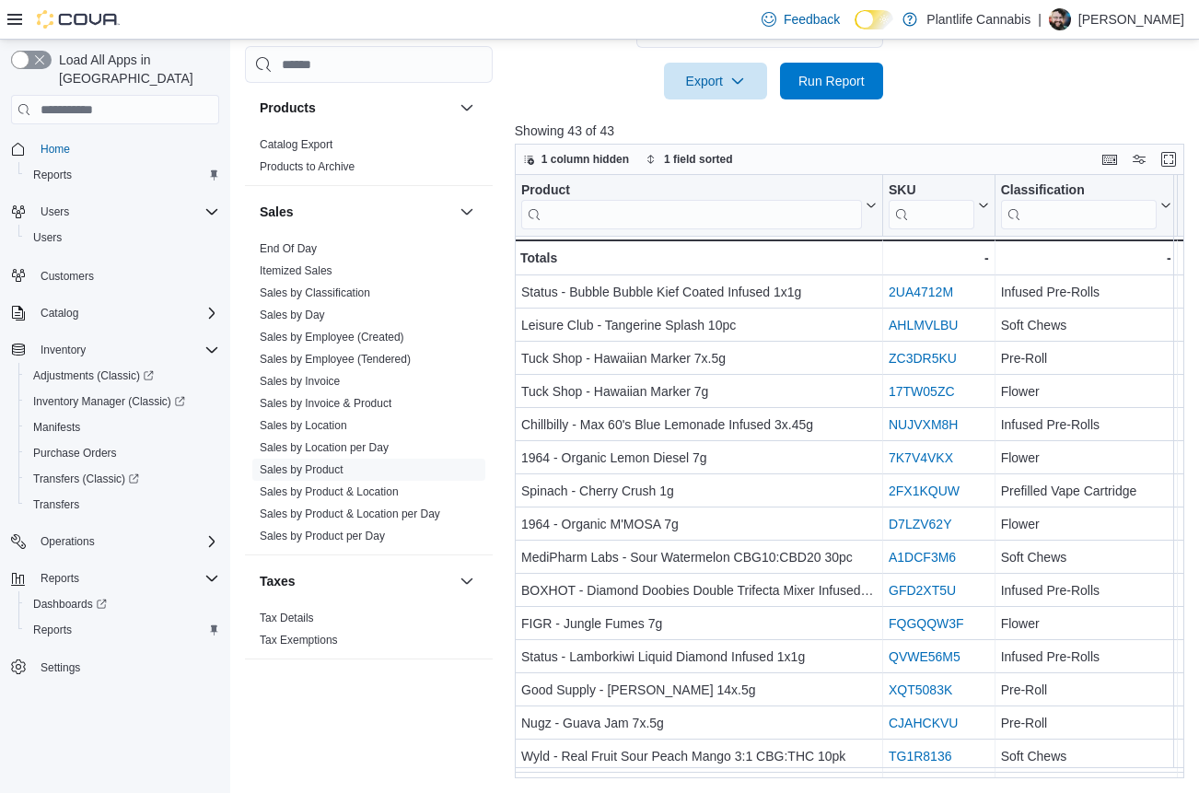
click at [11, 17] on icon at bounding box center [14, 19] width 15 height 15
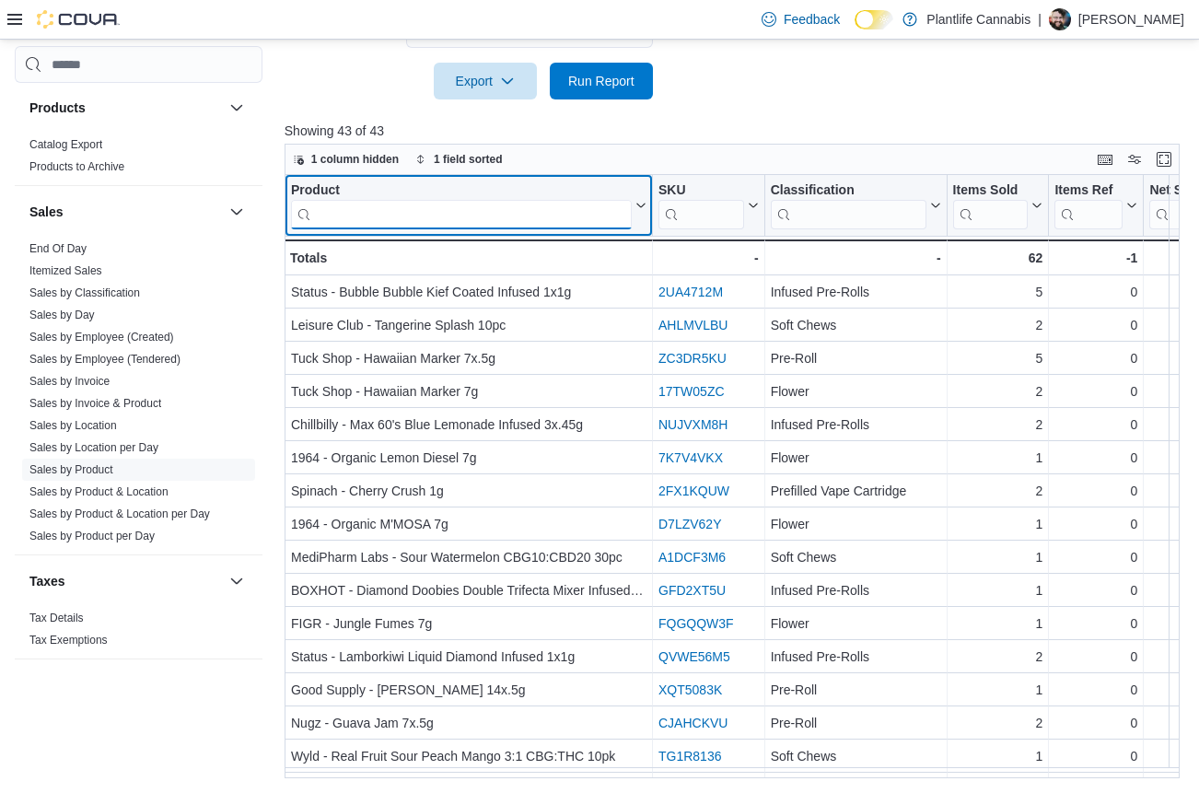
click at [413, 222] on input "search" at bounding box center [461, 214] width 341 height 29
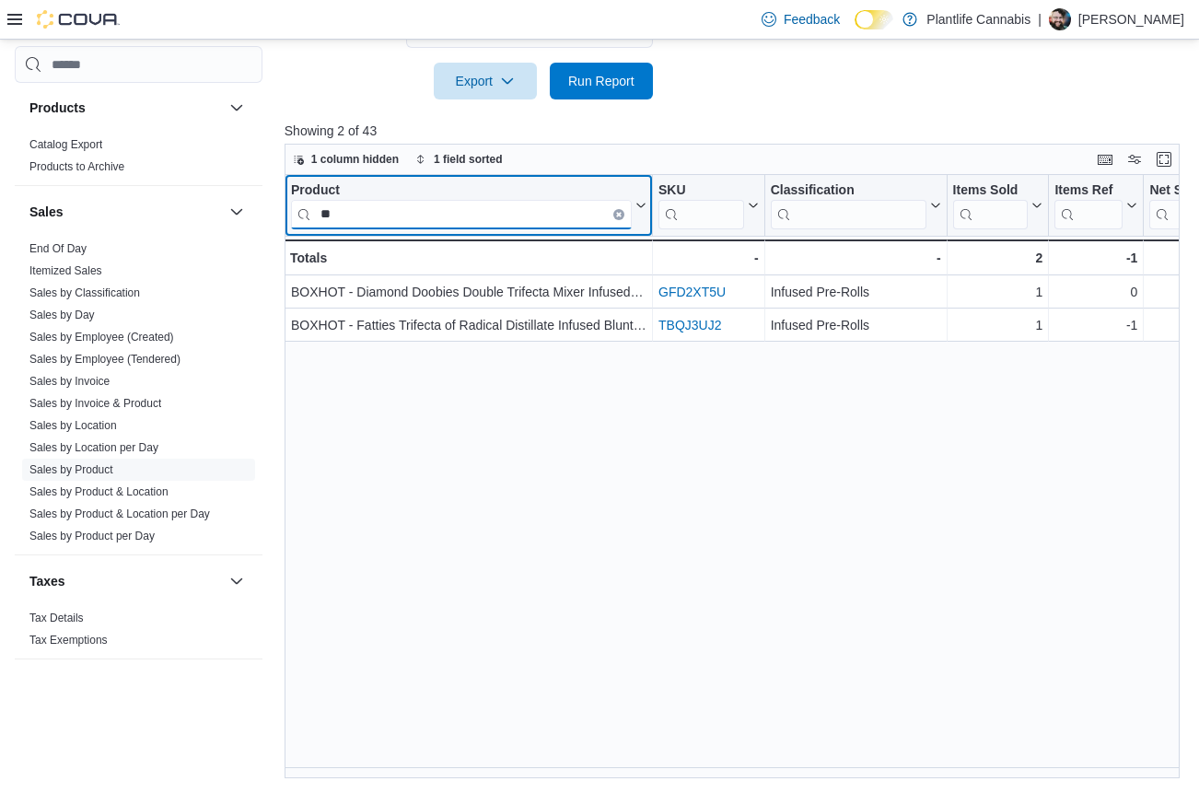
type input "*"
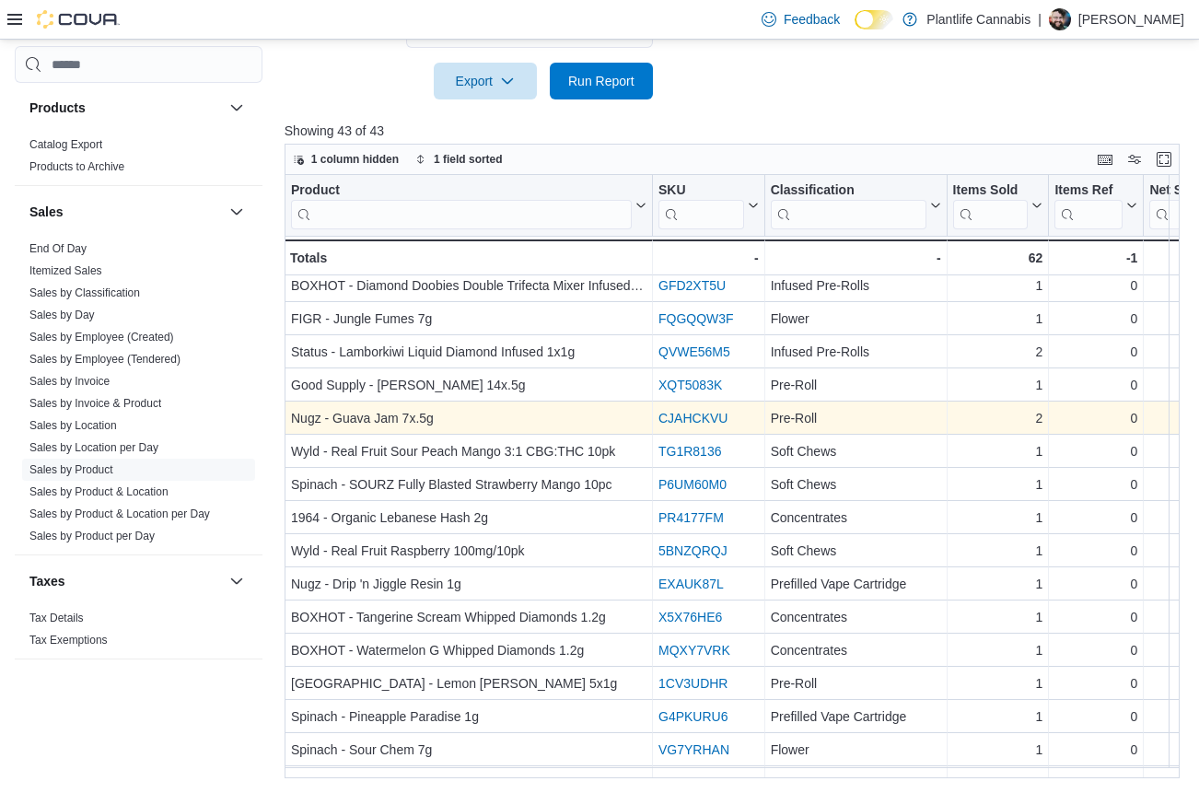
scroll to position [322, 0]
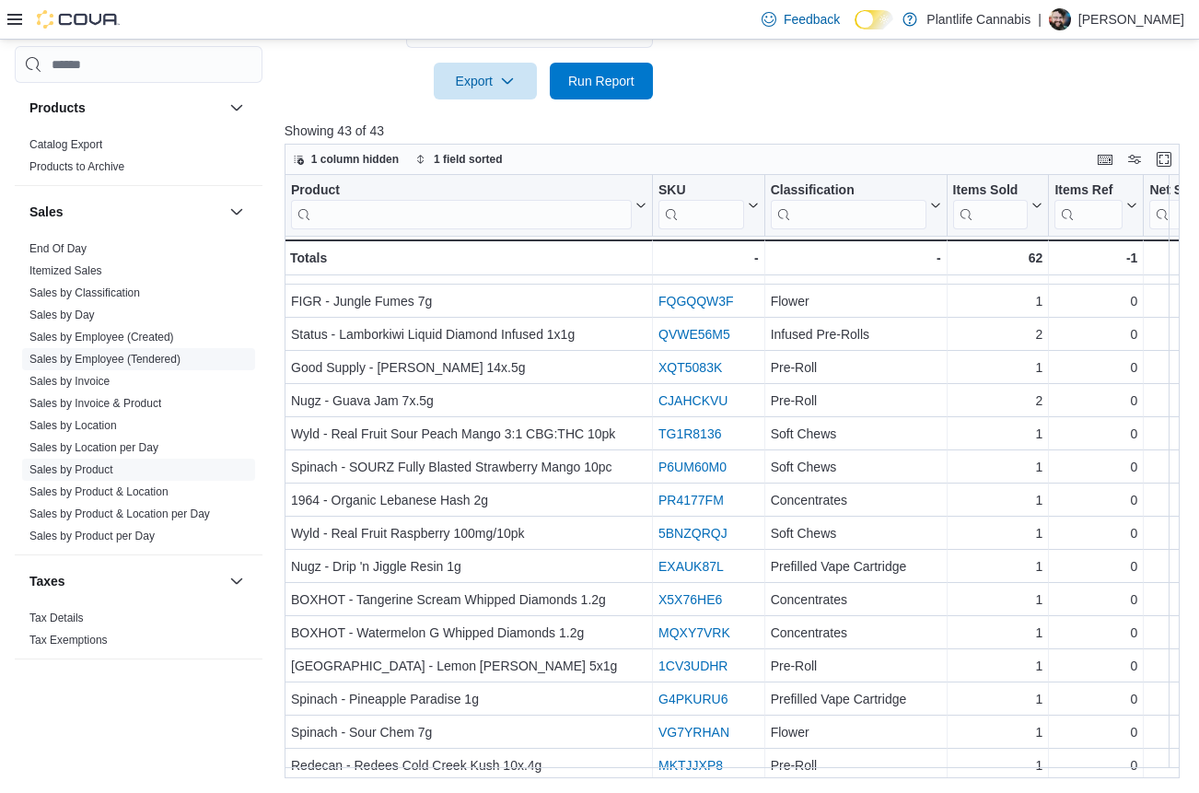
click at [102, 360] on link "Sales by Employee (Tendered)" at bounding box center [104, 359] width 151 height 13
click at [102, 278] on span "Itemized Sales" at bounding box center [65, 270] width 73 height 15
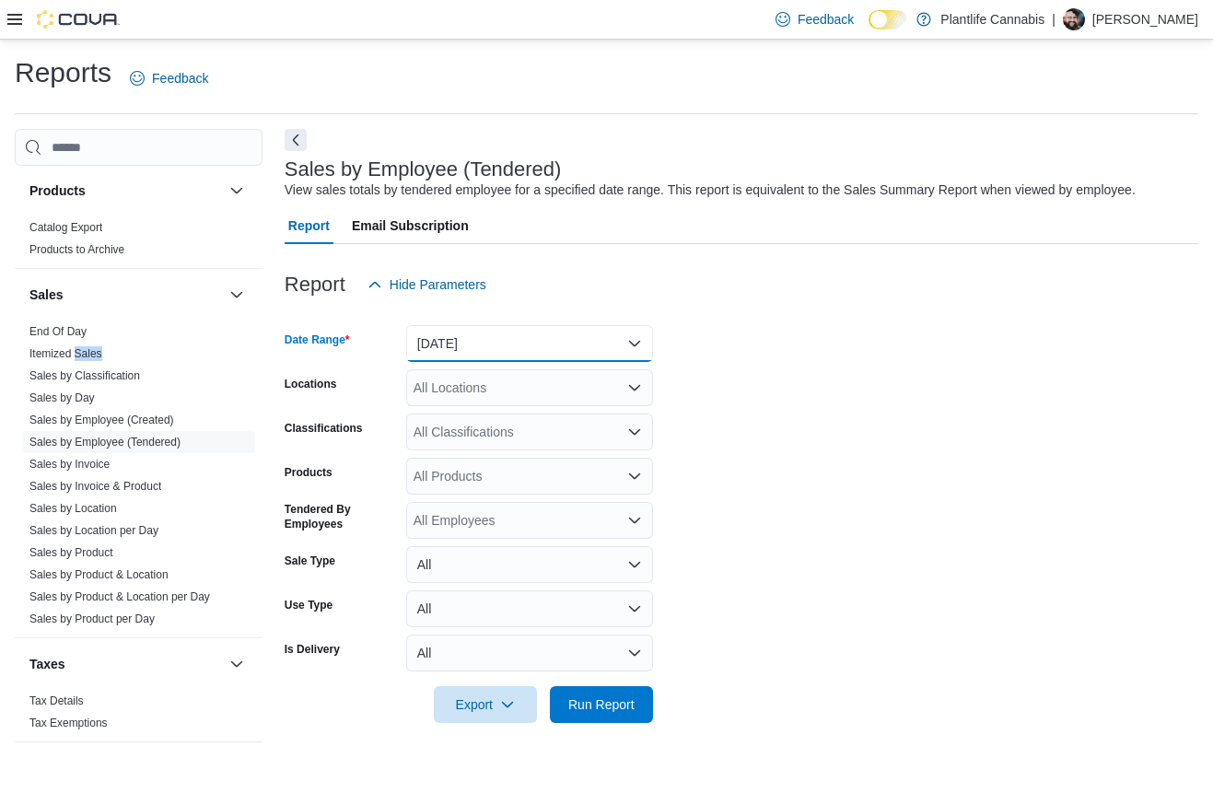
click at [567, 351] on button "[DATE]" at bounding box center [529, 343] width 247 height 37
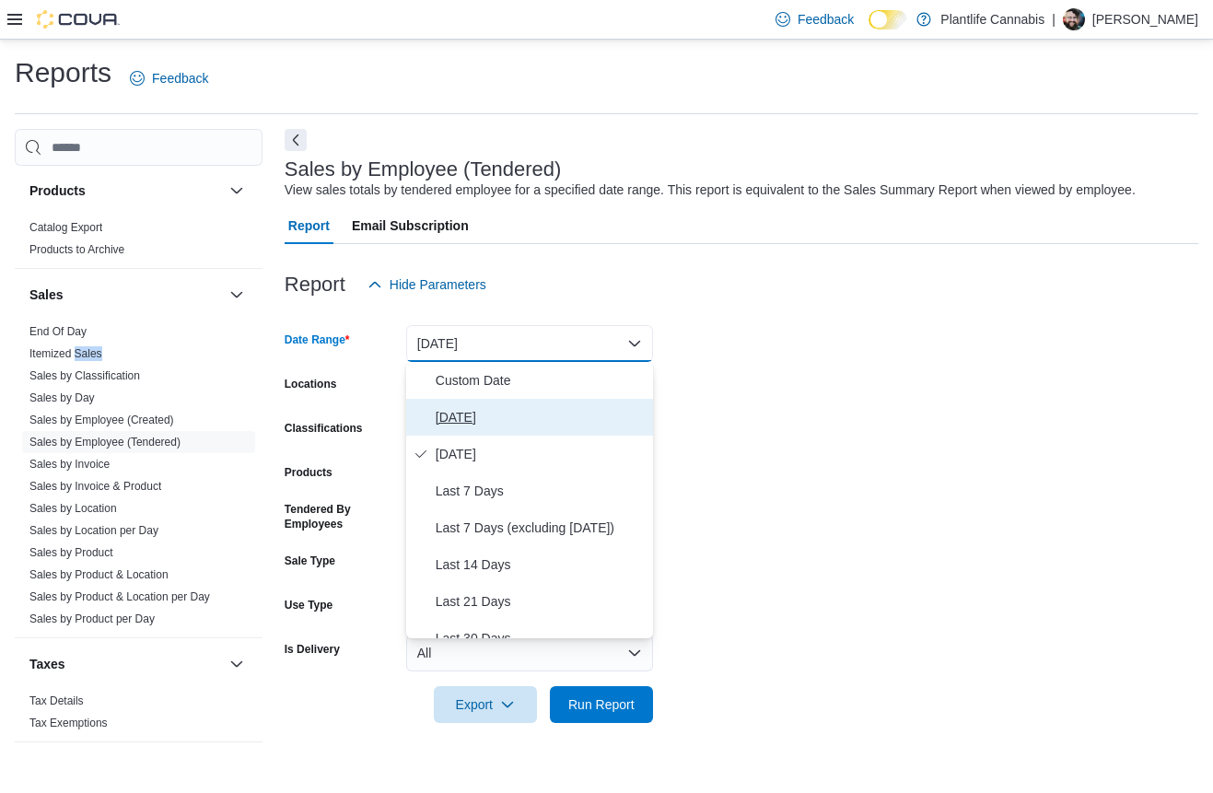
click at [523, 422] on span "[DATE]" at bounding box center [541, 417] width 210 height 22
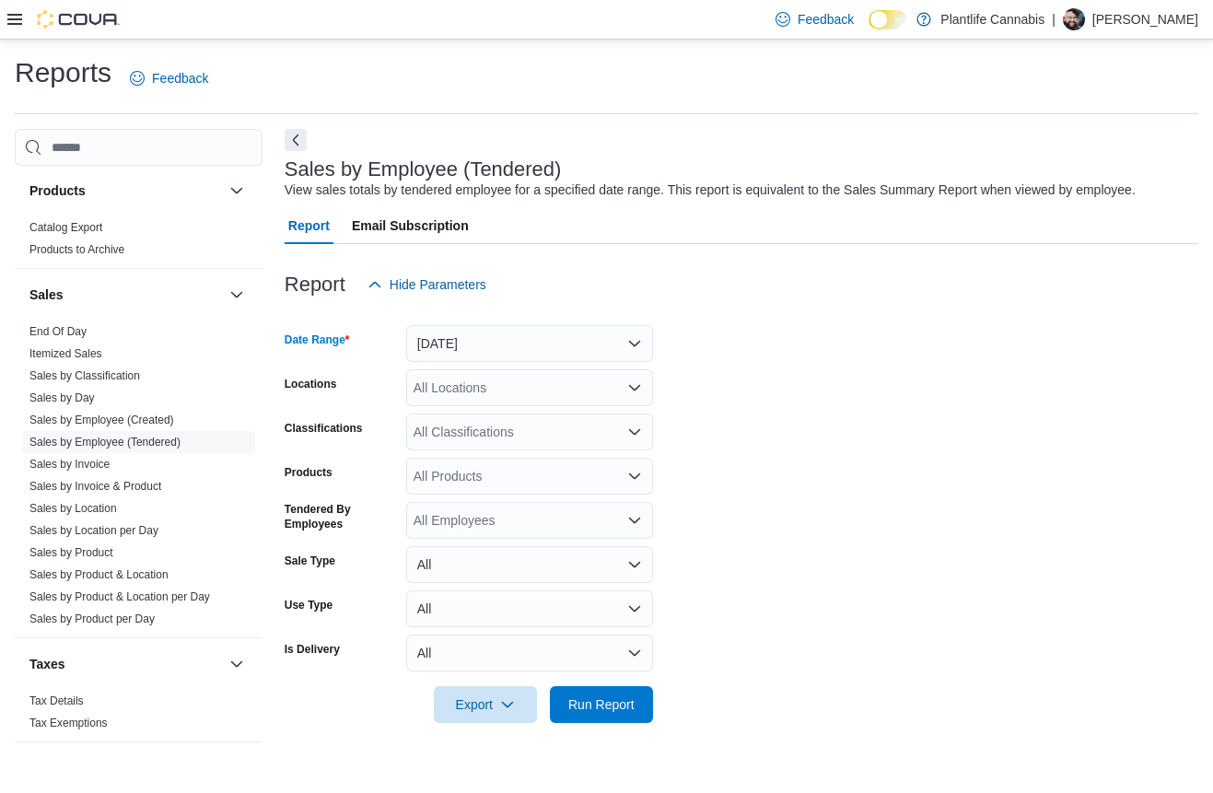
click at [511, 402] on div "All Locations" at bounding box center [529, 387] width 247 height 37
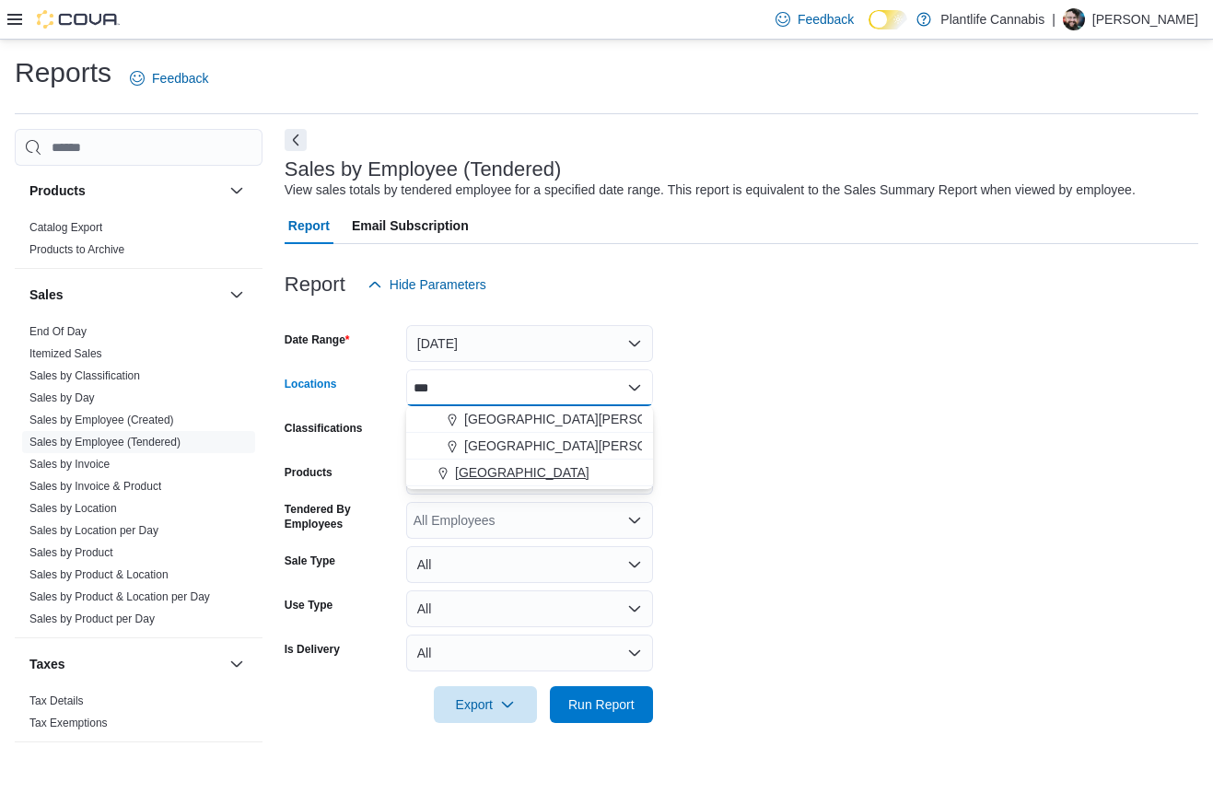
type input "***"
click at [509, 475] on span "[GEOGRAPHIC_DATA]" at bounding box center [522, 472] width 134 height 18
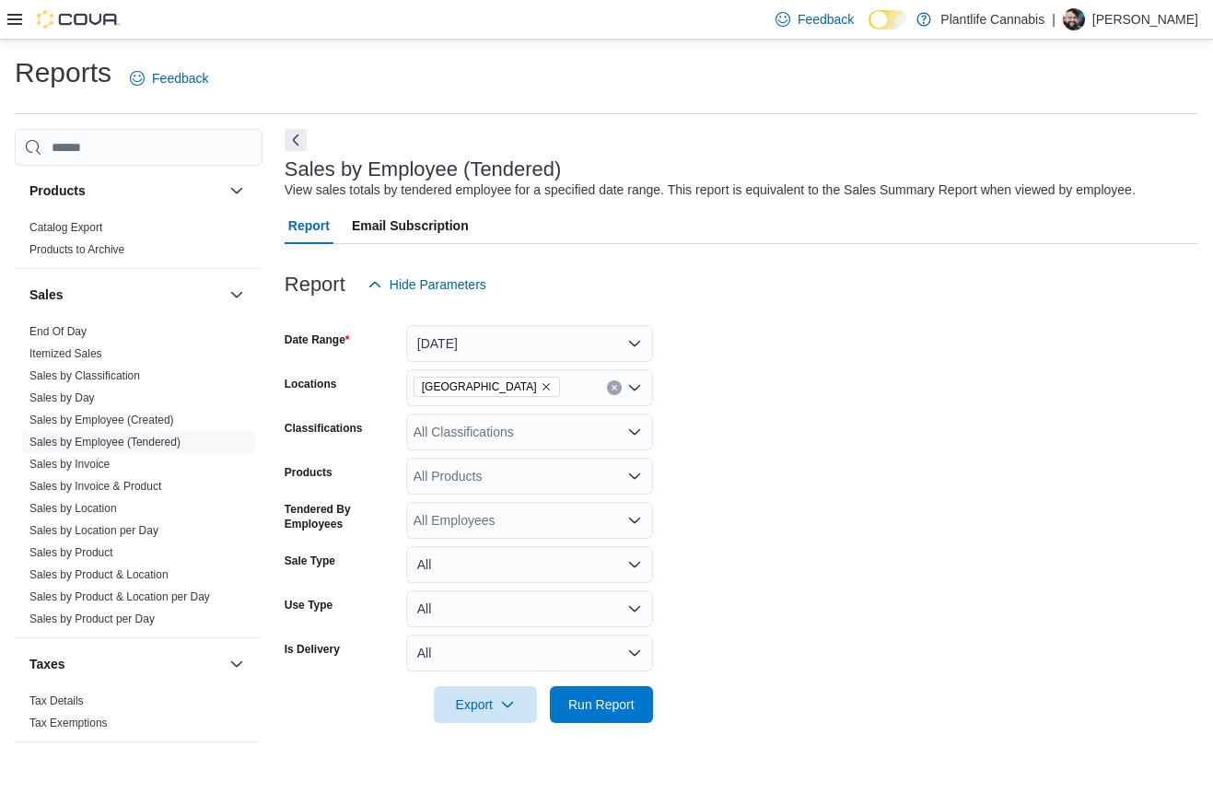
click at [971, 467] on form "Date Range Today Locations Fort Saskatchewan Classifications All Classification…" at bounding box center [742, 513] width 914 height 420
click at [515, 425] on div "All Classifications" at bounding box center [529, 431] width 247 height 37
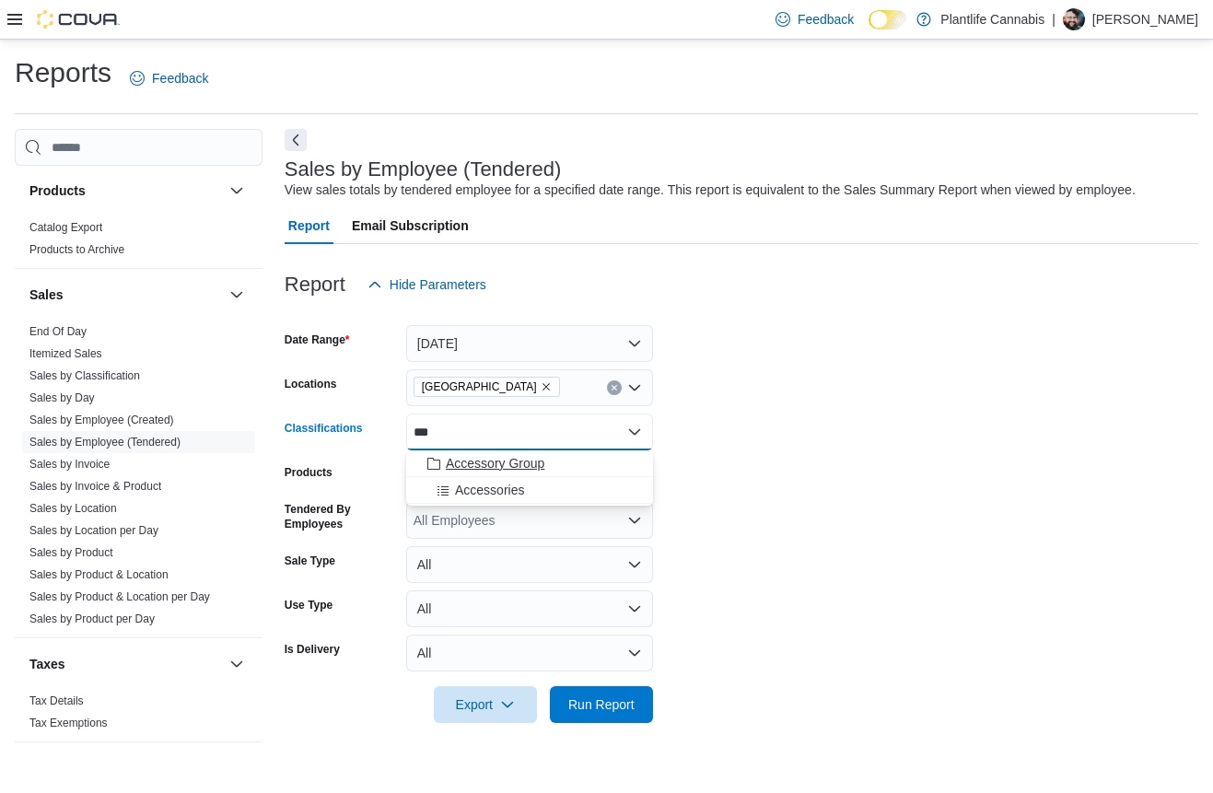
type input "***"
click at [510, 458] on span "Accessory Group" at bounding box center [495, 463] width 99 height 18
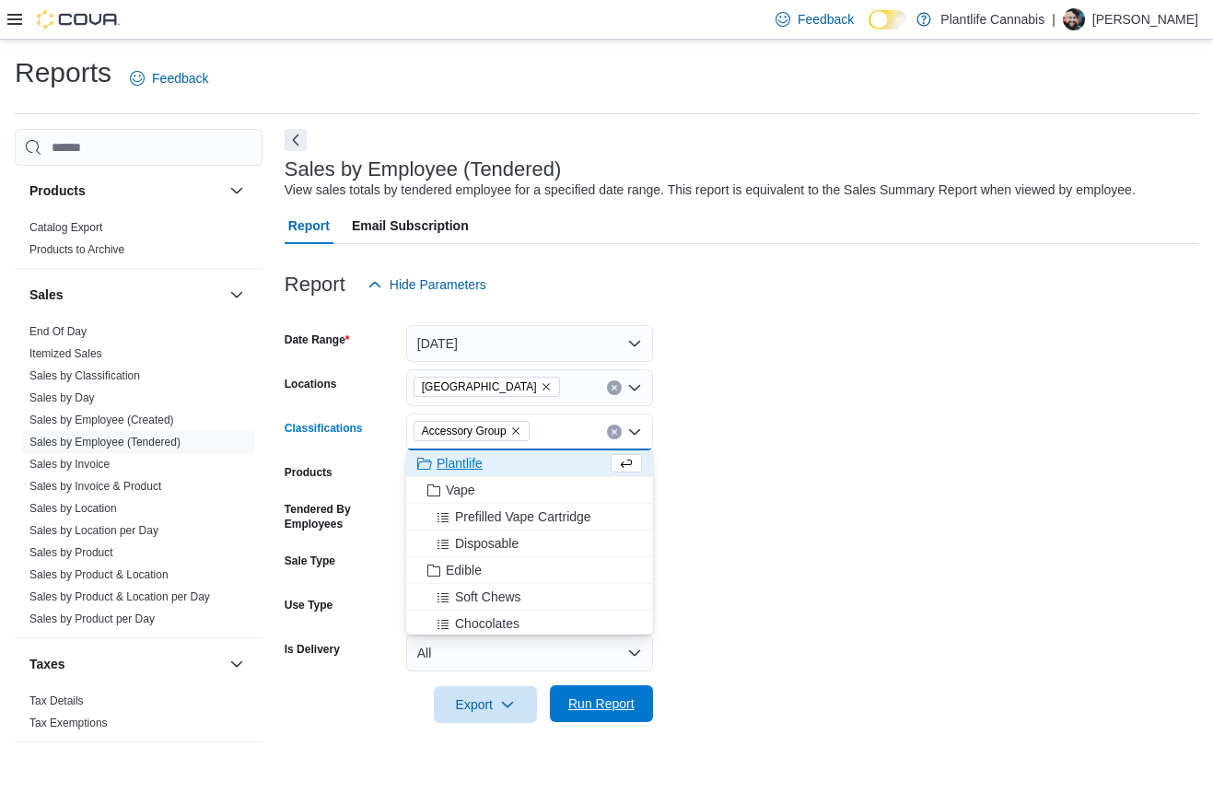
click at [581, 702] on span "Run Report" at bounding box center [601, 703] width 66 height 18
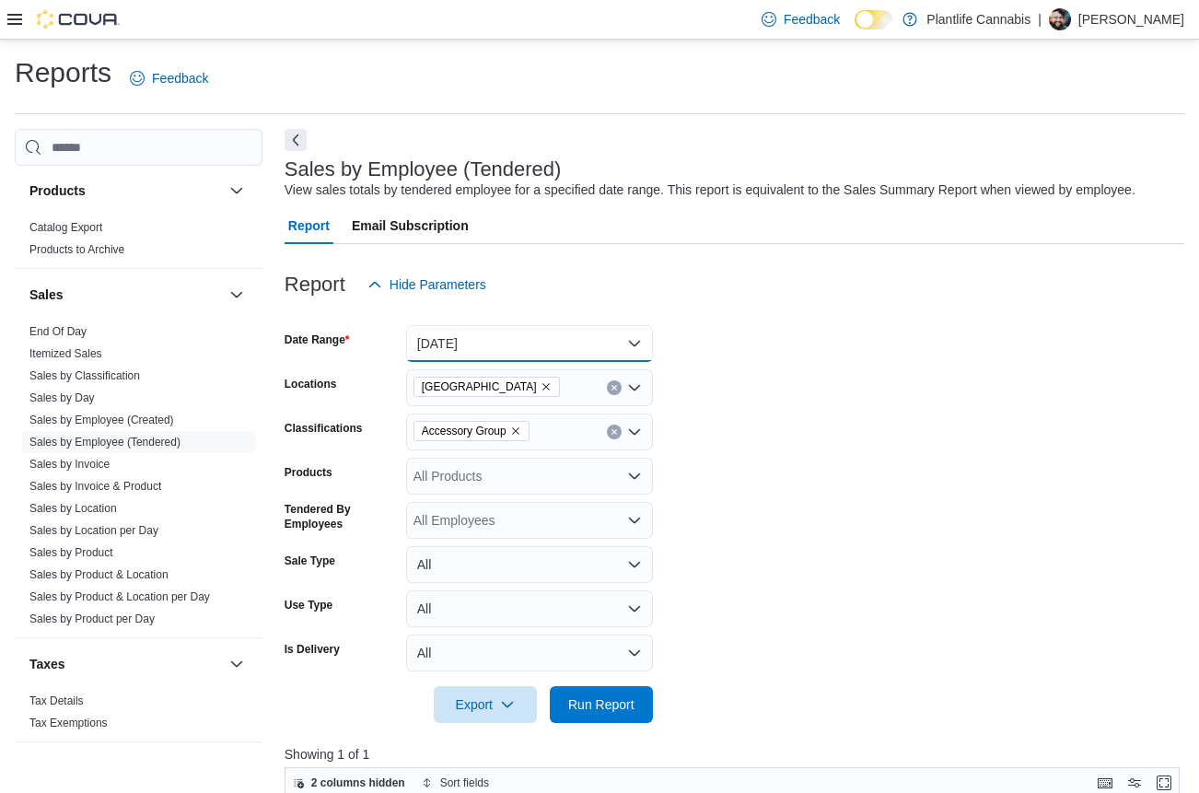
click at [442, 350] on button "[DATE]" at bounding box center [529, 343] width 247 height 37
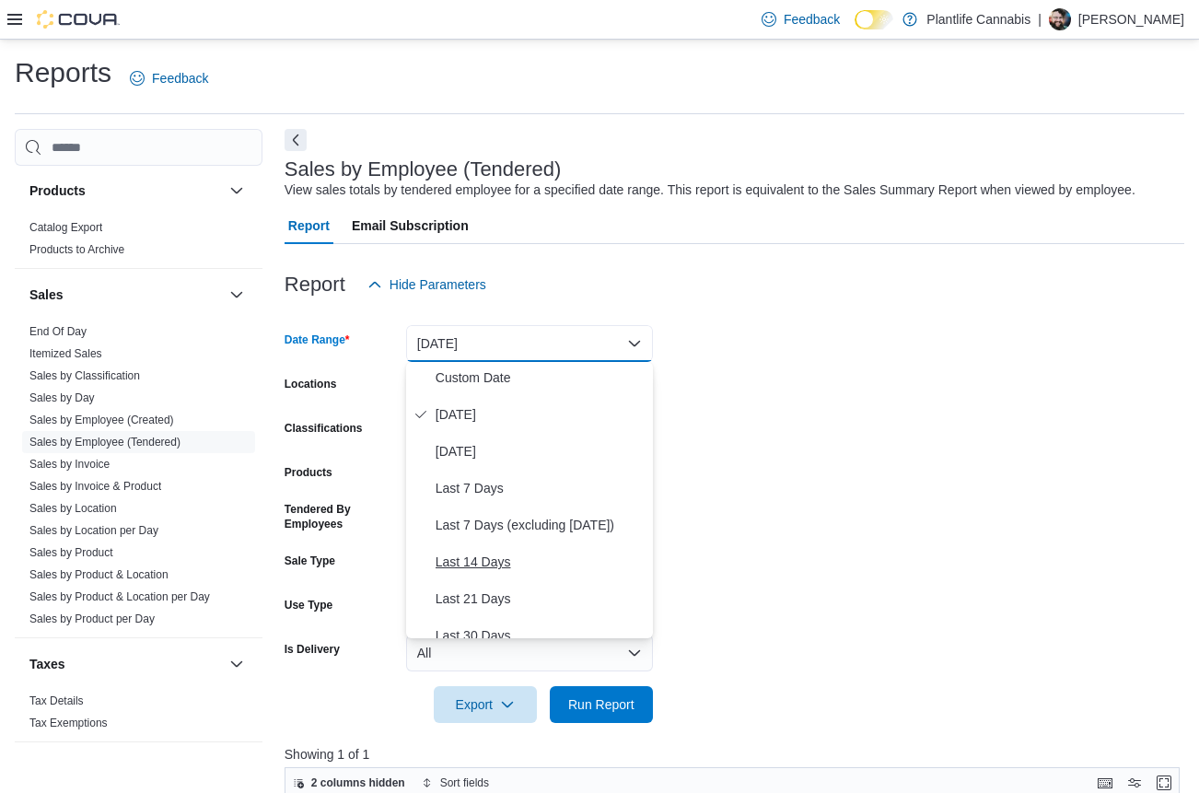
scroll to position [4, 0]
click at [511, 370] on span "Custom Date" at bounding box center [541, 377] width 210 height 22
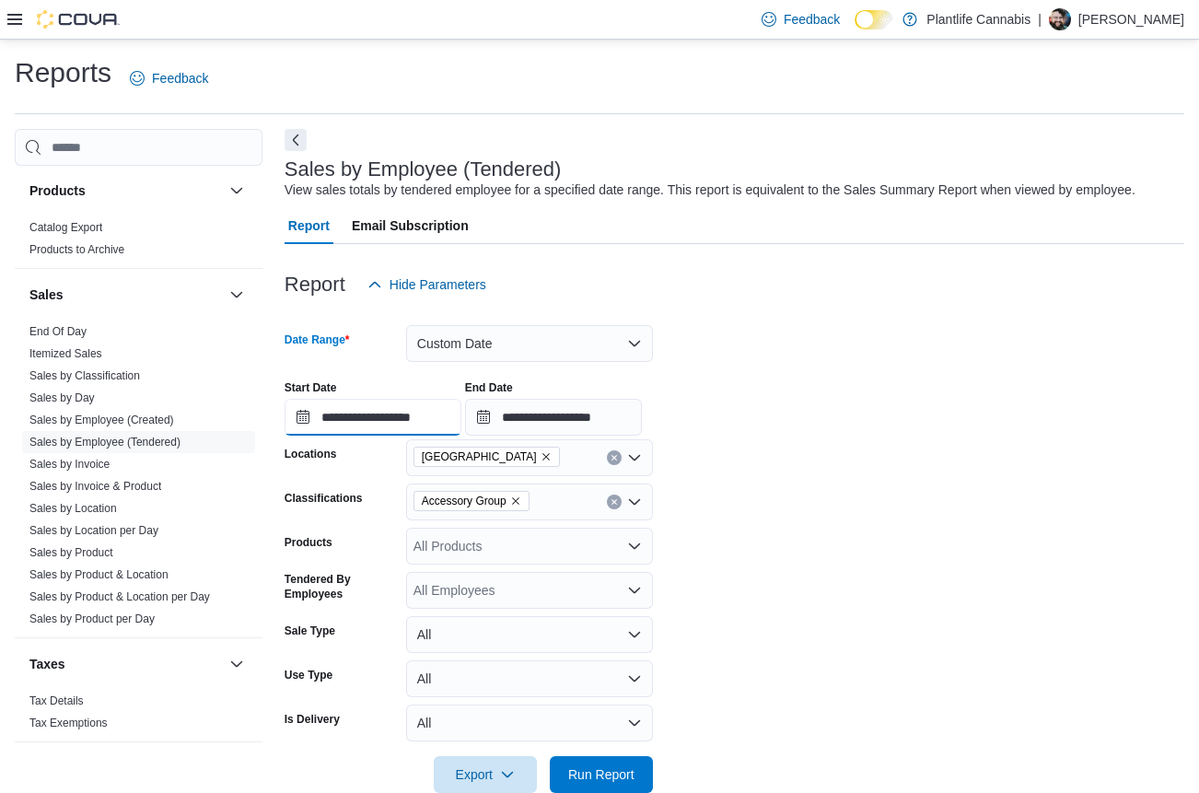
click at [387, 421] on input "**********" at bounding box center [373, 417] width 177 height 37
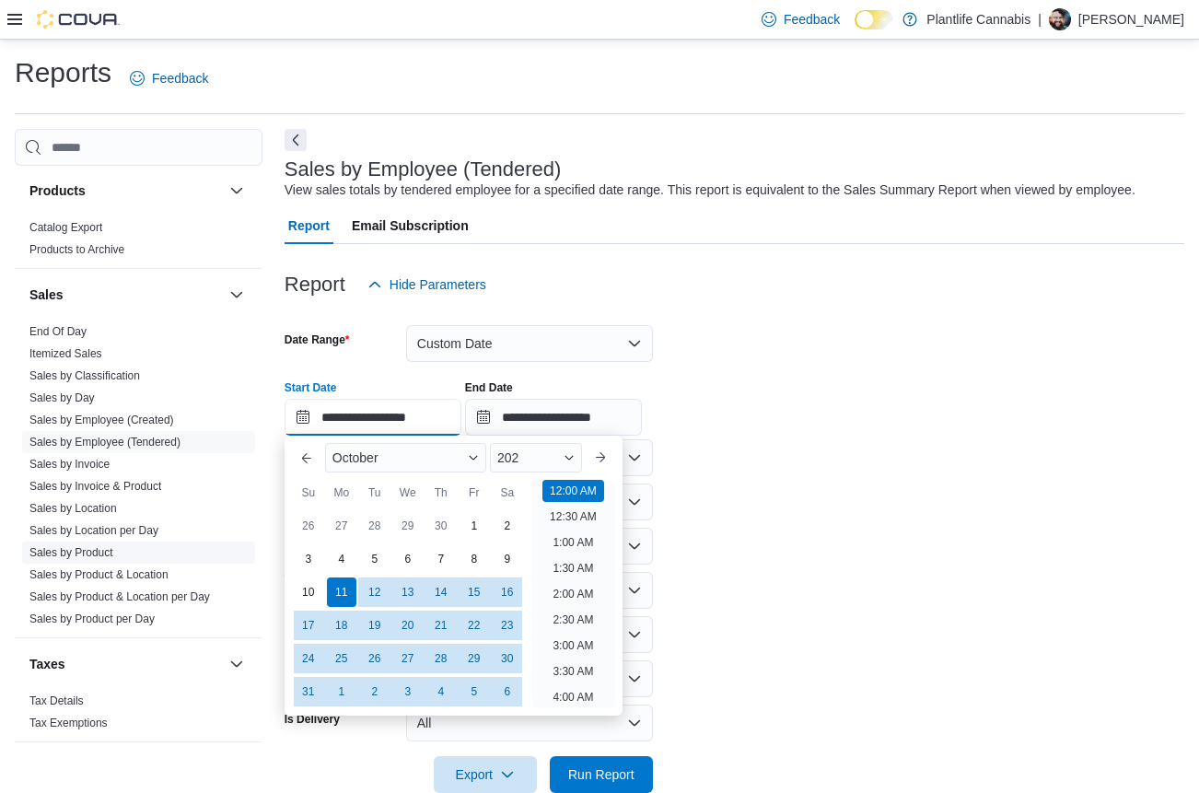
type input "**********"
click at [100, 553] on link "Sales by Product" at bounding box center [71, 552] width 84 height 13
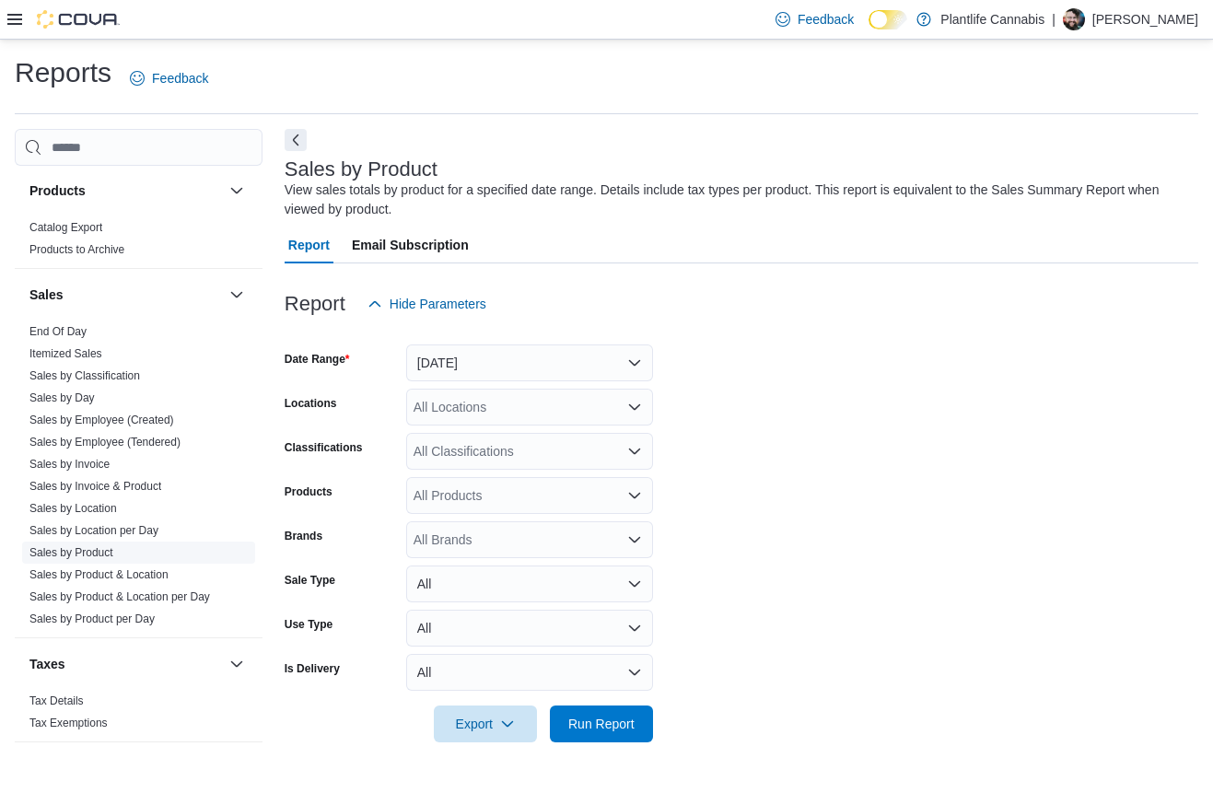
click at [101, 553] on link "Sales by Product" at bounding box center [71, 552] width 84 height 13
click at [100, 553] on link "Sales by Product" at bounding box center [71, 552] width 84 height 13
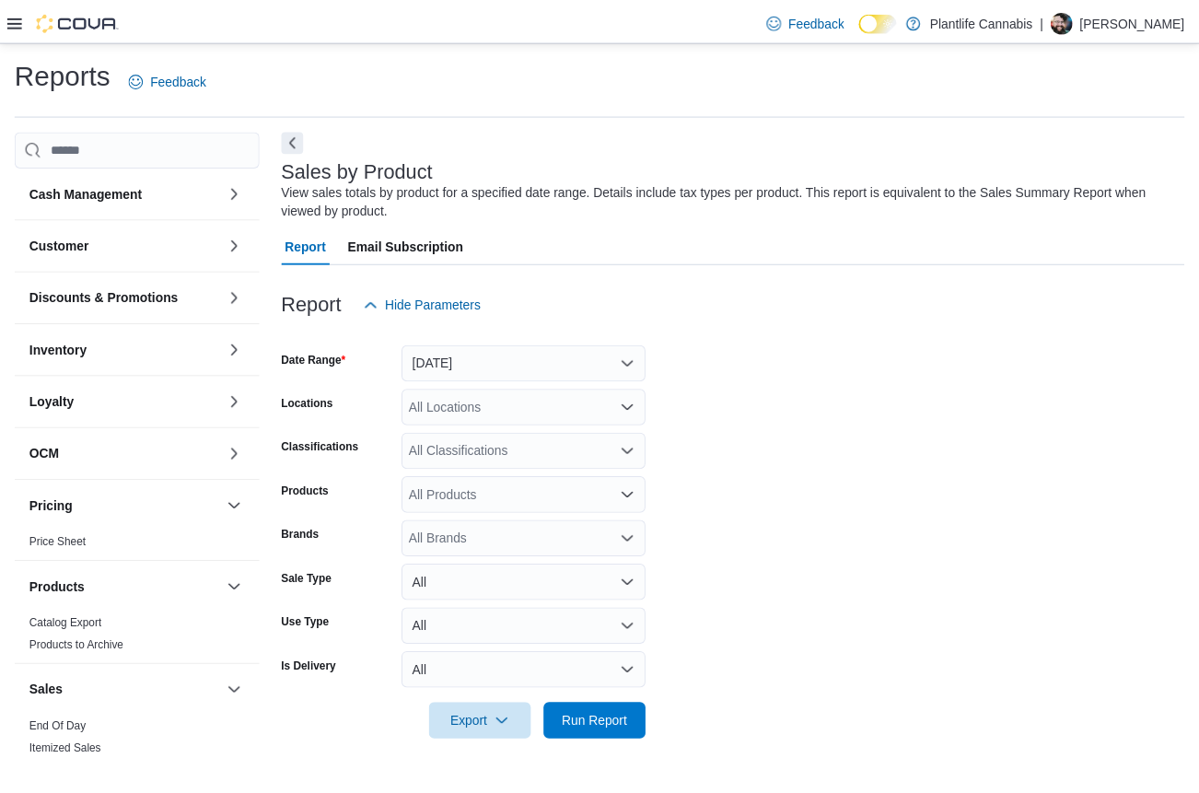
scroll to position [398, 0]
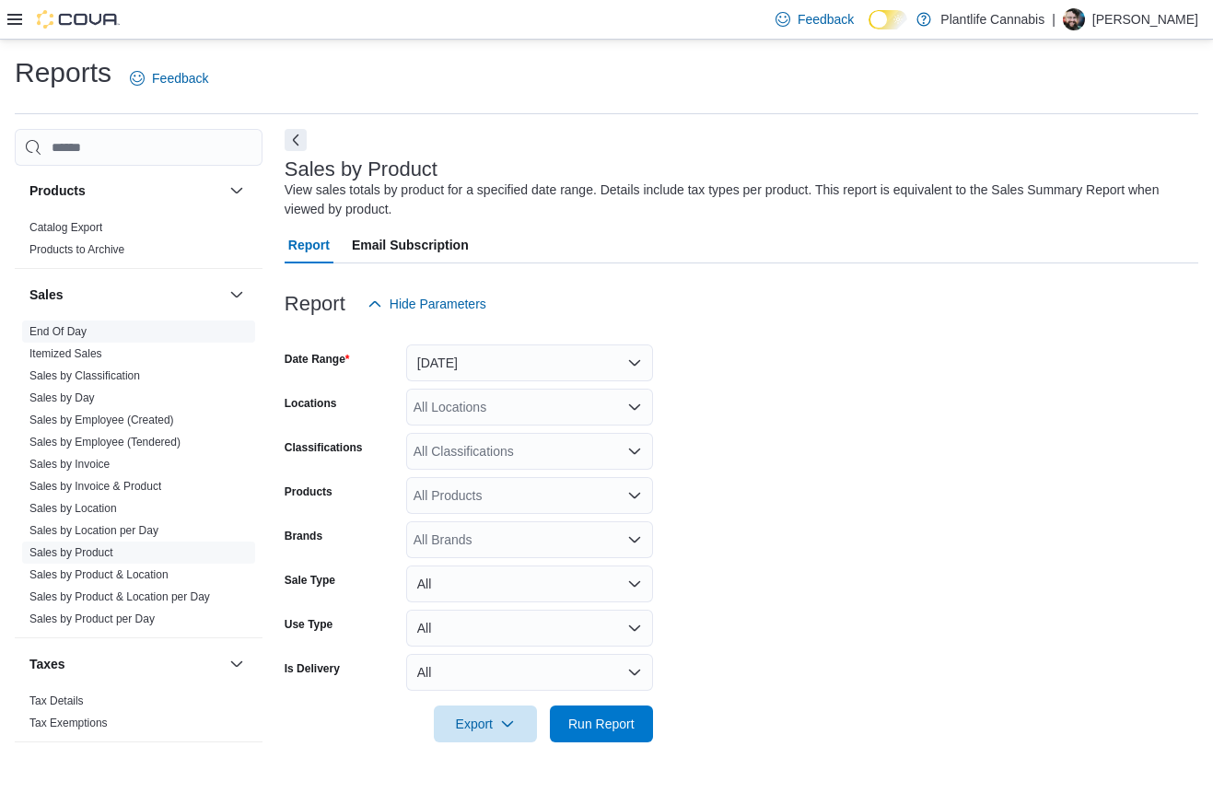
click at [72, 336] on link "End Of Day" at bounding box center [57, 331] width 57 height 13
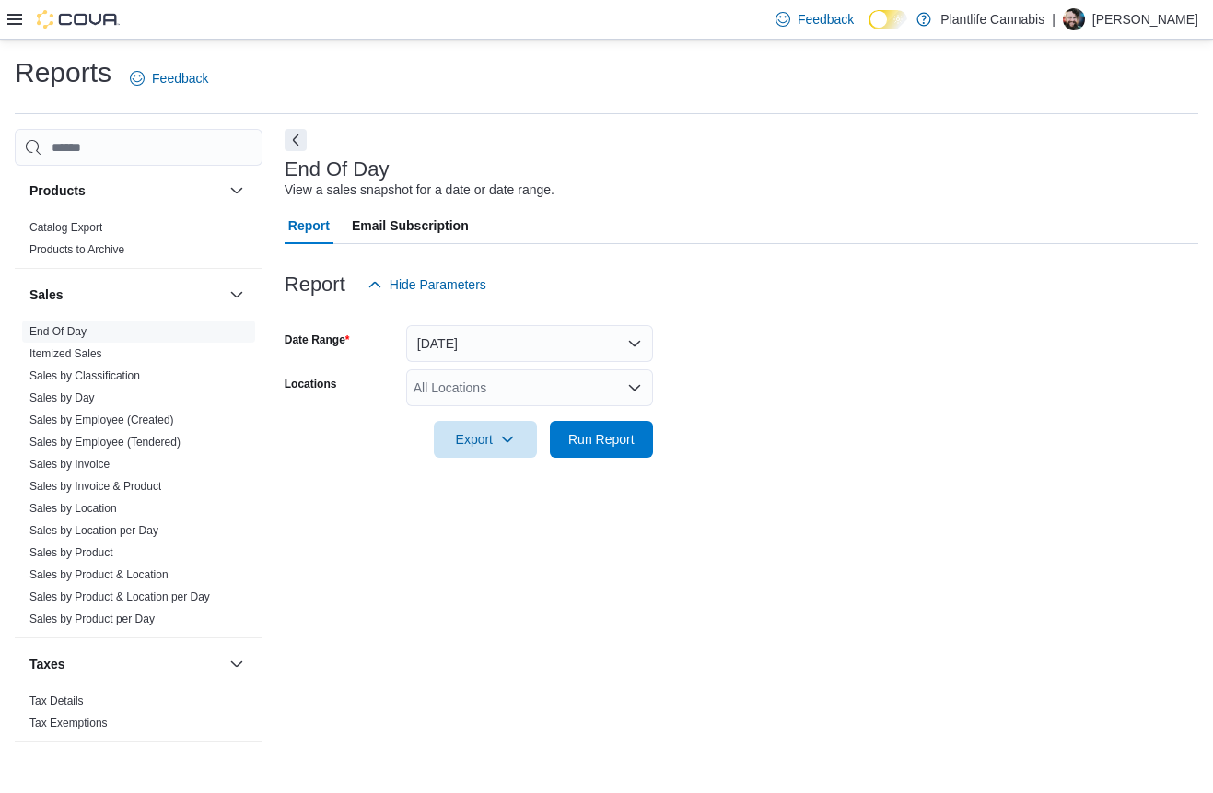
click at [478, 390] on div "All Locations" at bounding box center [529, 387] width 247 height 37
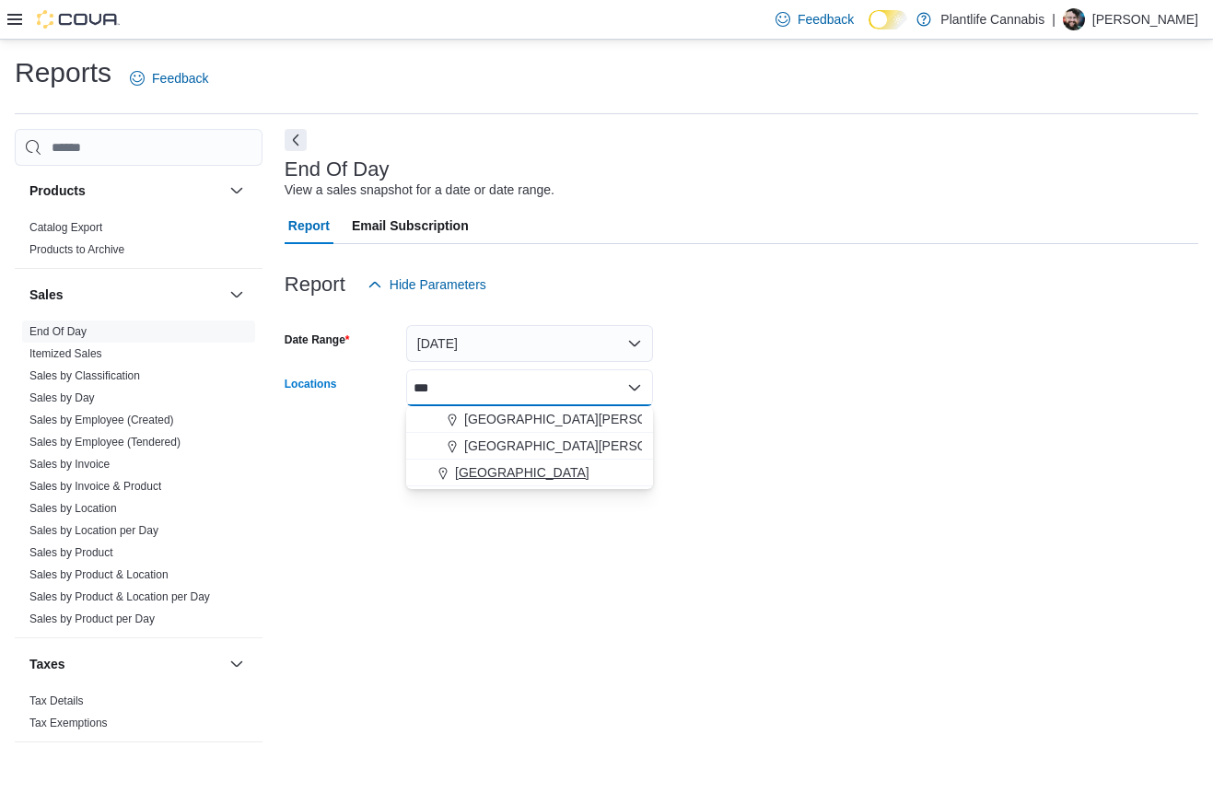
type input "***"
click at [504, 472] on span "[GEOGRAPHIC_DATA]" at bounding box center [522, 472] width 134 height 18
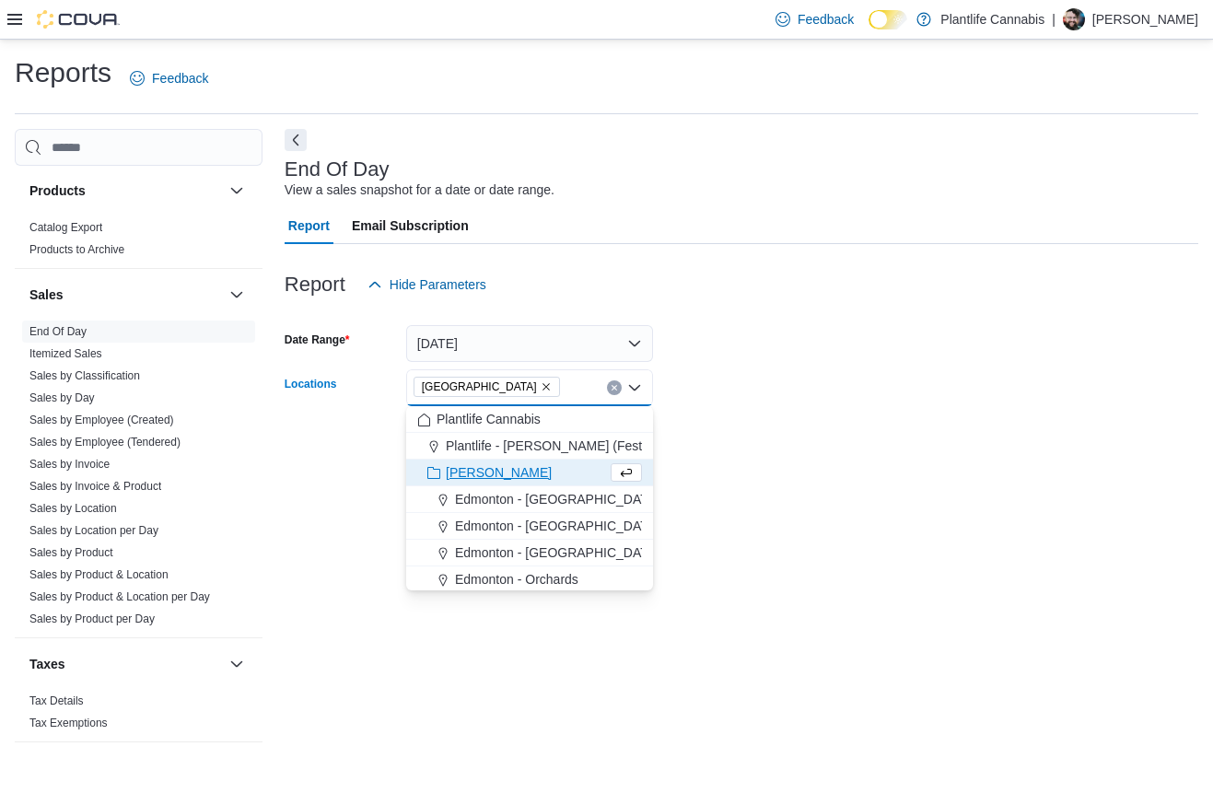
click at [747, 536] on div "End Of Day View a sales snapshot for a date or date range. Report Email Subscri…" at bounding box center [742, 445] width 914 height 632
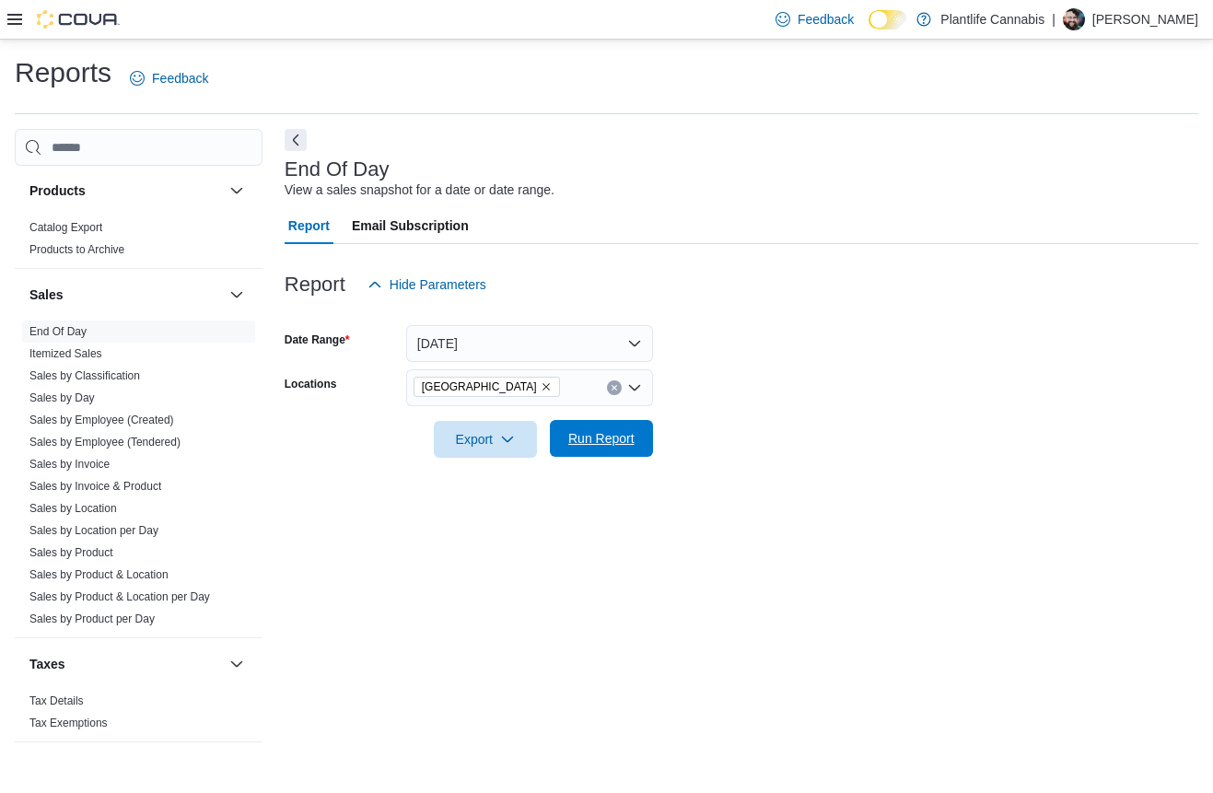
click at [583, 428] on span "Run Report" at bounding box center [601, 438] width 81 height 37
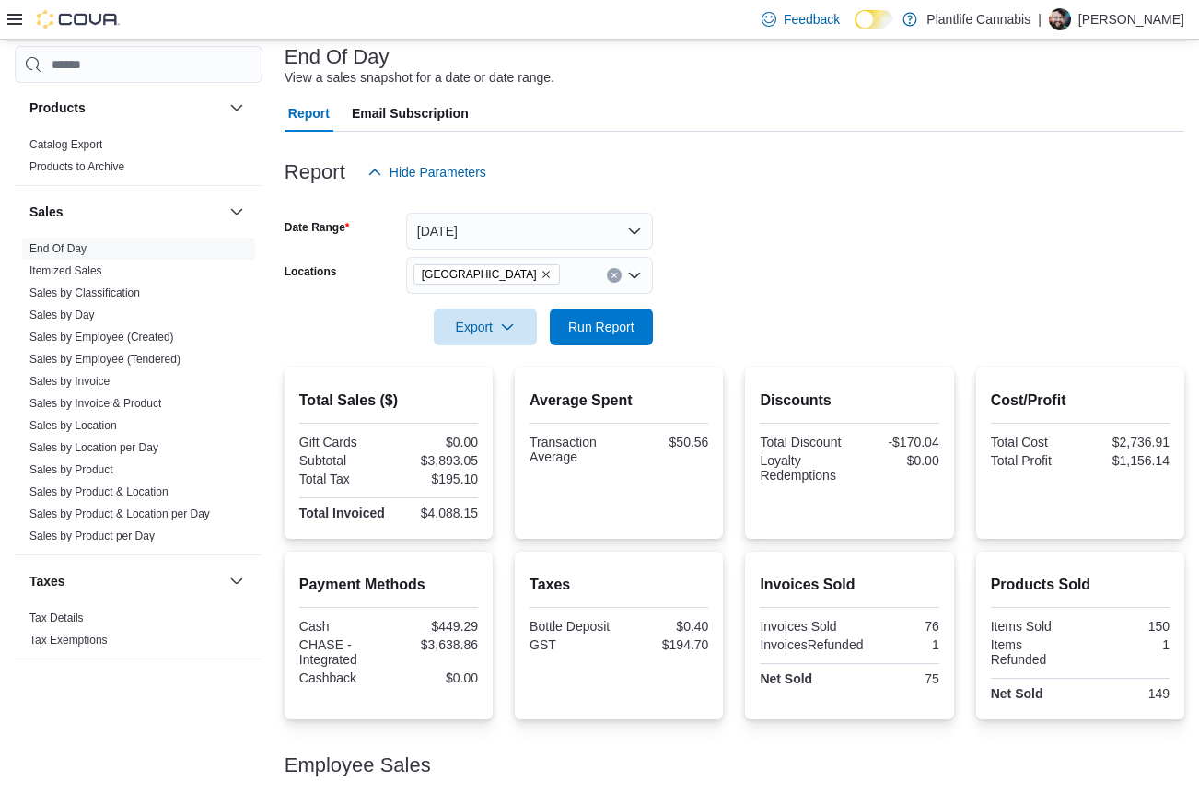
scroll to position [245, 0]
